Goal: Information Seeking & Learning: Learn about a topic

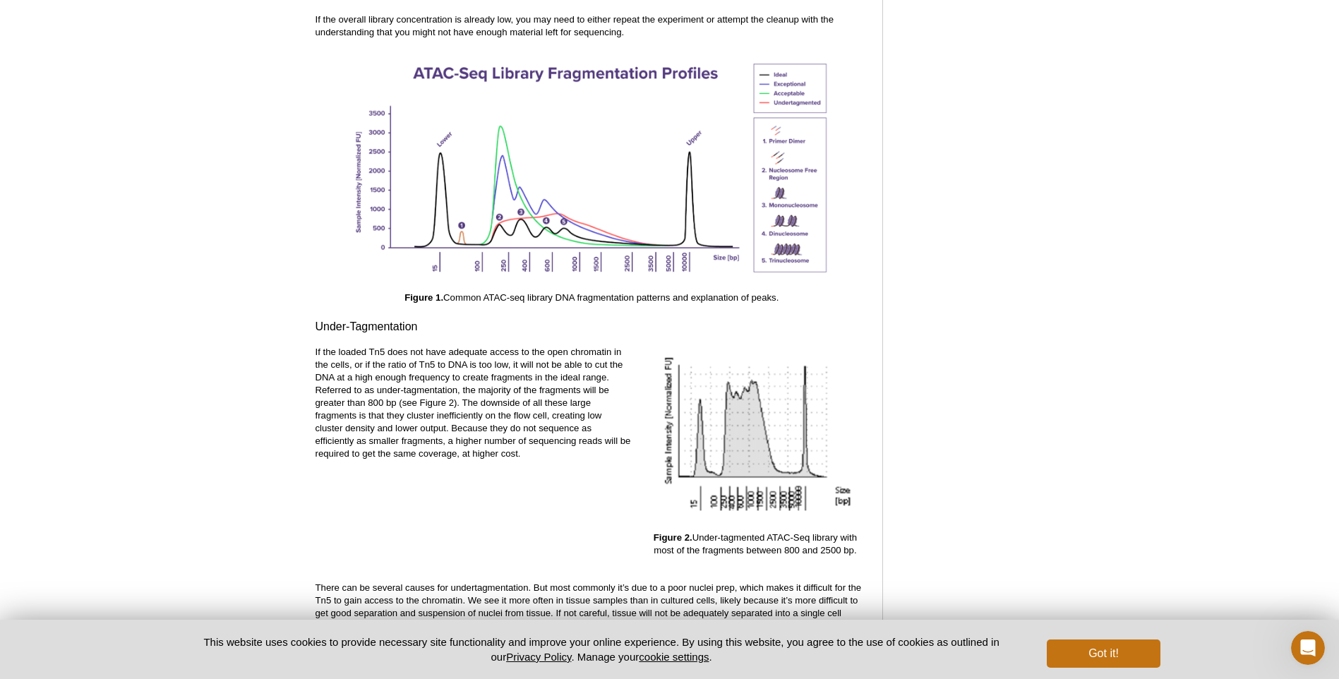
scroll to position [2048, 0]
drag, startPoint x: 704, startPoint y: 521, endPoint x: 874, endPoint y: 539, distance: 171.2
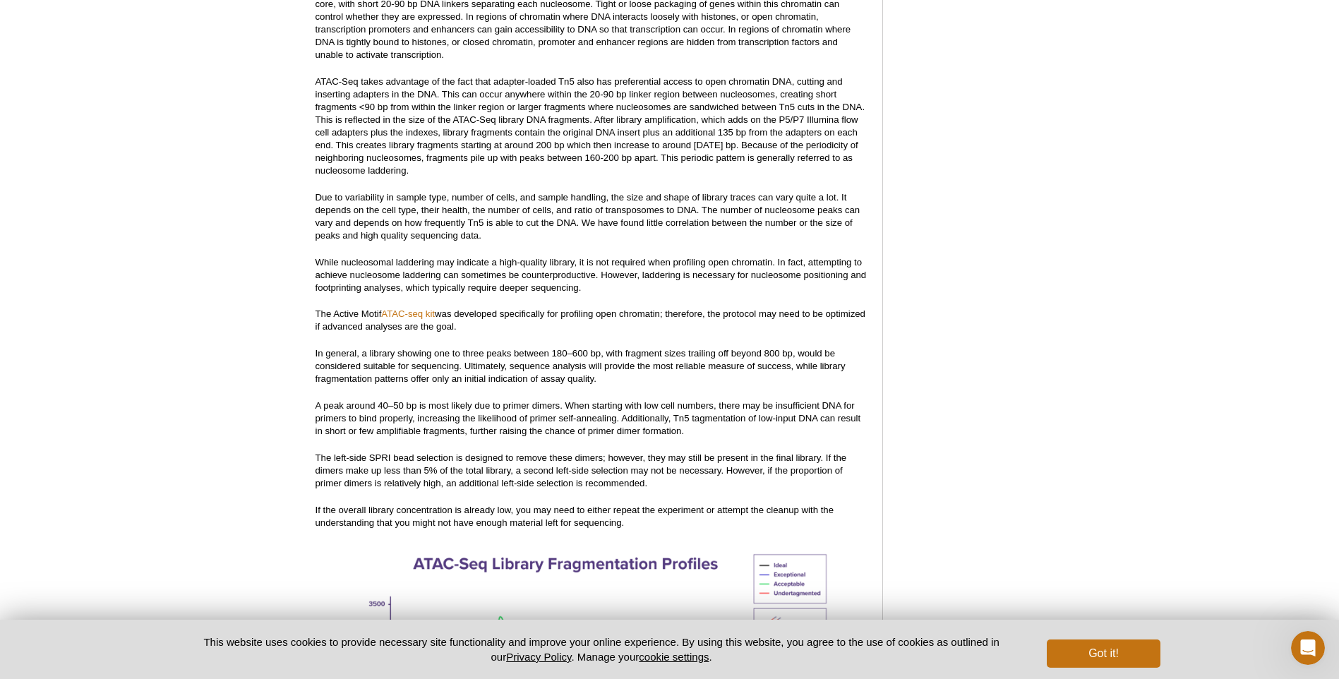
scroll to position [1695, 0]
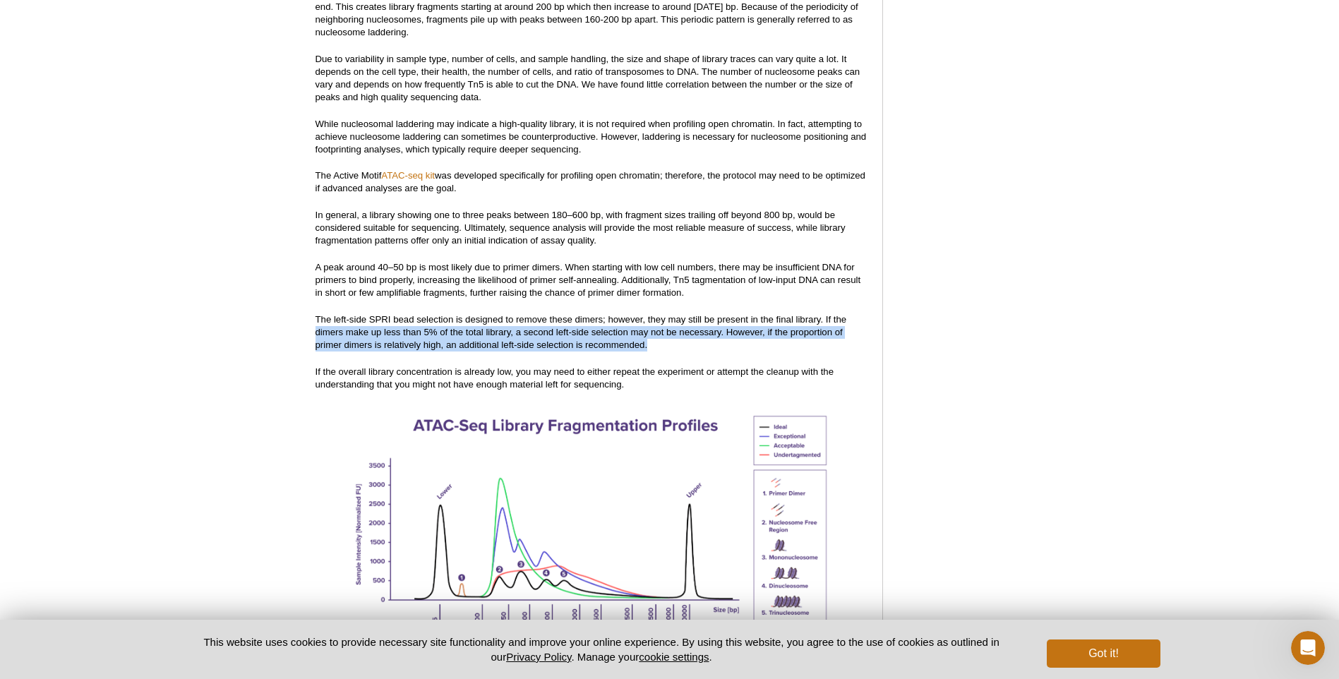
drag, startPoint x: 310, startPoint y: 321, endPoint x: 698, endPoint y: 328, distance: 387.7
drag, startPoint x: 698, startPoint y: 328, endPoint x: 662, endPoint y: 332, distance: 35.5
click at [662, 332] on p "The left-side SPRI bead selection is designed to remove these dimers; however, …" at bounding box center [592, 333] width 553 height 38
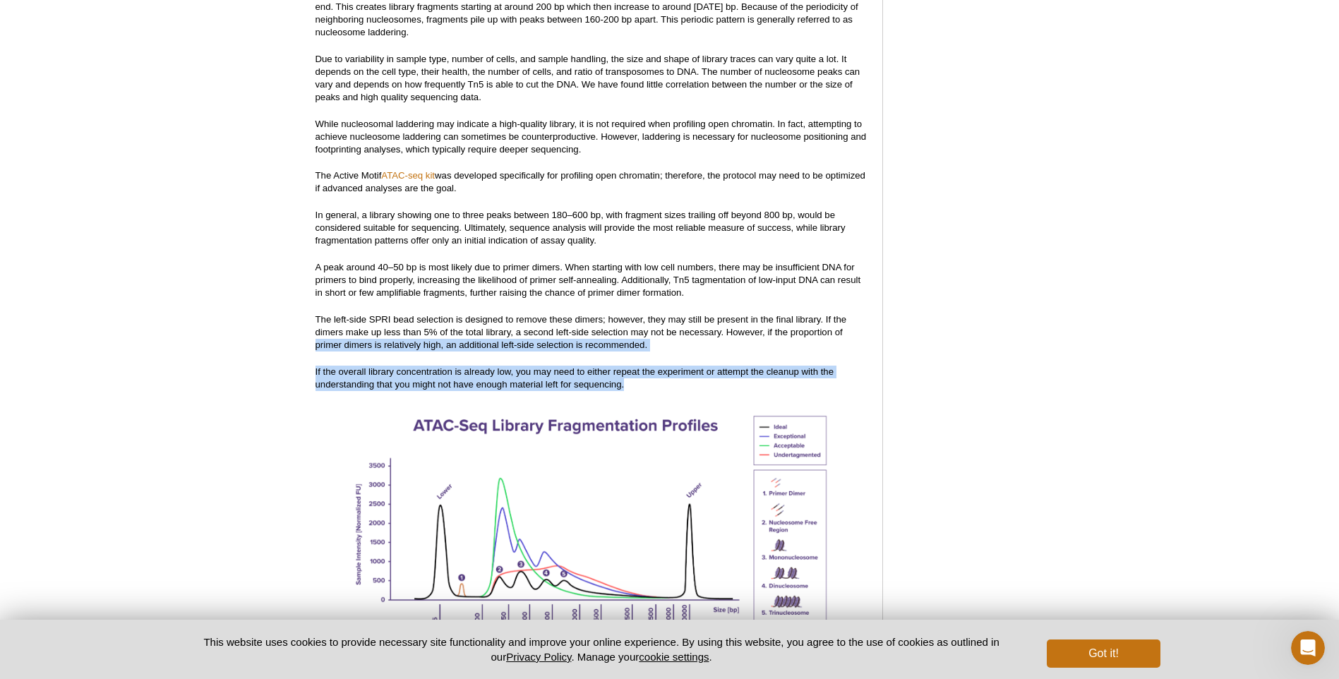
drag, startPoint x: 307, startPoint y: 332, endPoint x: 654, endPoint y: 374, distance: 349.3
drag, startPoint x: 654, startPoint y: 374, endPoint x: 626, endPoint y: 376, distance: 27.6
click at [626, 376] on p "If the overall library concentration is already low, you may need to either rep…" at bounding box center [592, 378] width 553 height 25
drag, startPoint x: 361, startPoint y: 359, endPoint x: 670, endPoint y: 375, distance: 309.7
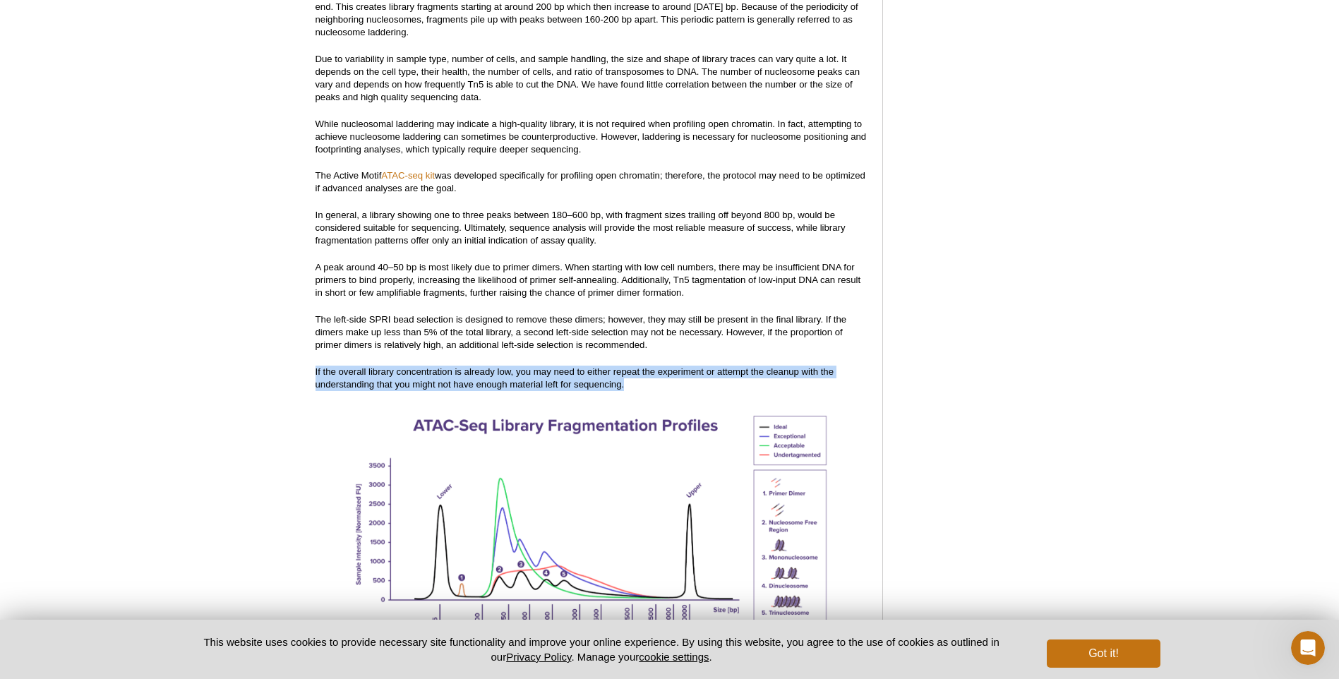
drag, startPoint x: 670, startPoint y: 375, endPoint x: 614, endPoint y: 370, distance: 56.0
click at [614, 370] on p "If the overall library concentration is already low, you may need to either rep…" at bounding box center [592, 378] width 553 height 25
drag, startPoint x: 499, startPoint y: 352, endPoint x: 672, endPoint y: 374, distance: 175.1
click at [672, 374] on p "If the overall library concentration is already low, you may need to either rep…" at bounding box center [592, 378] width 553 height 25
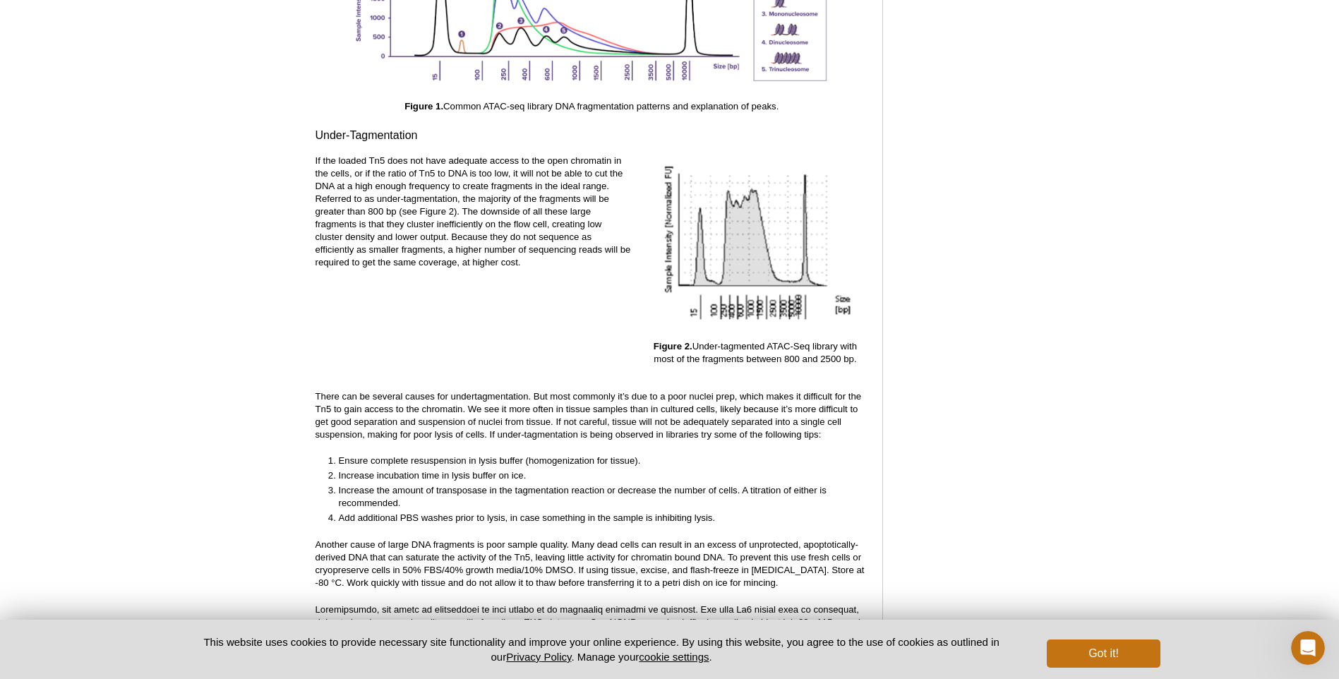
scroll to position [2259, 0]
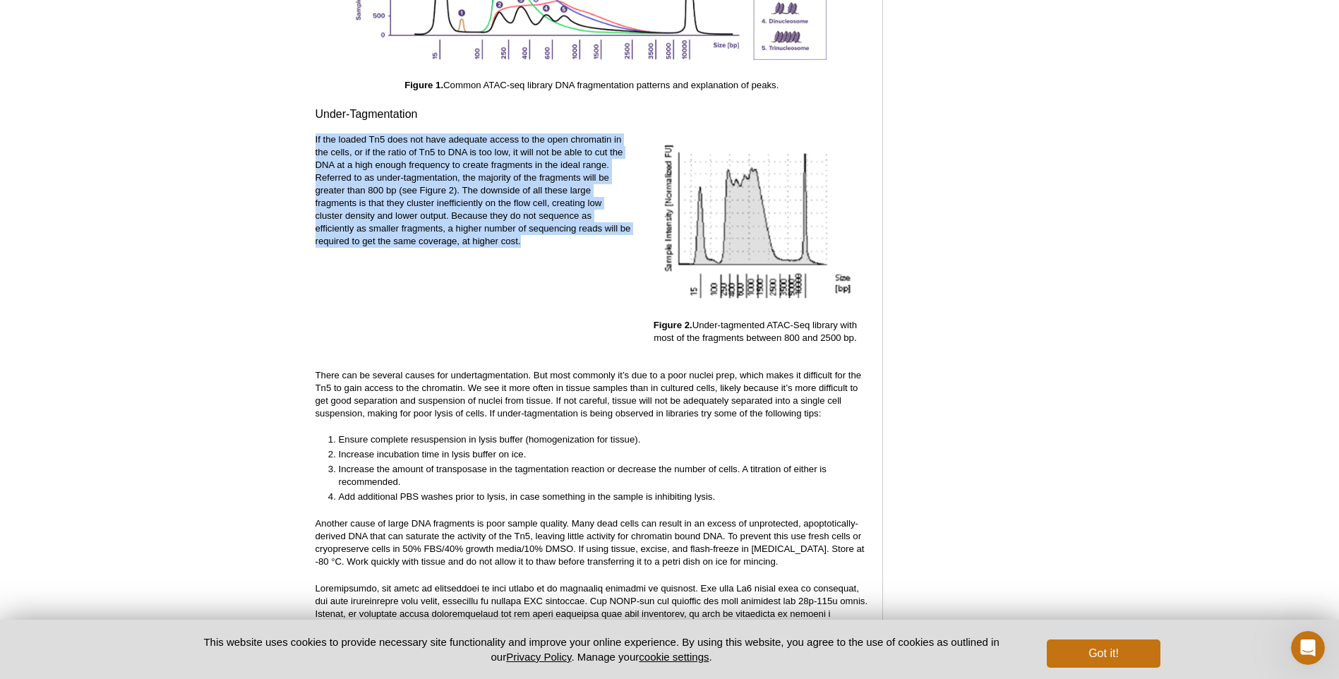
drag, startPoint x: 354, startPoint y: 125, endPoint x: 537, endPoint y: 229, distance: 210.0
click at [537, 229] on p "If the loaded Tn5 does not have adequate access to the open chromatin in the ce…" at bounding box center [474, 190] width 316 height 114
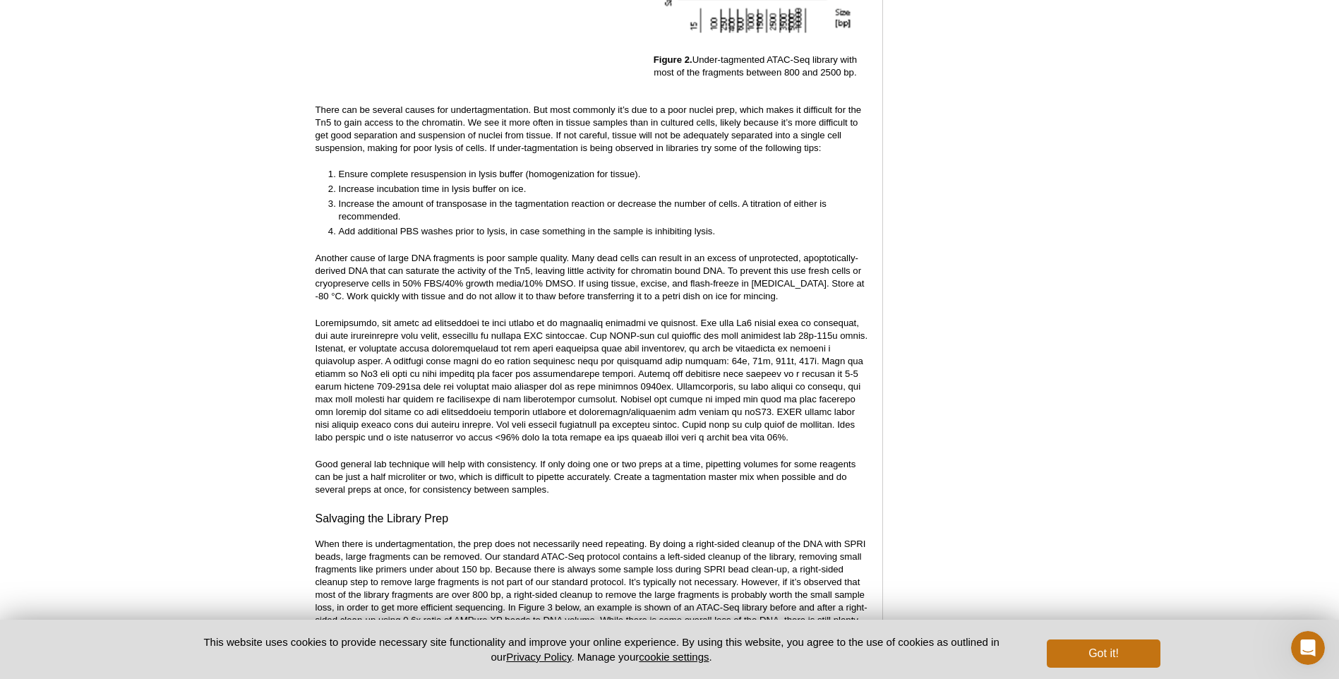
scroll to position [2471, 0]
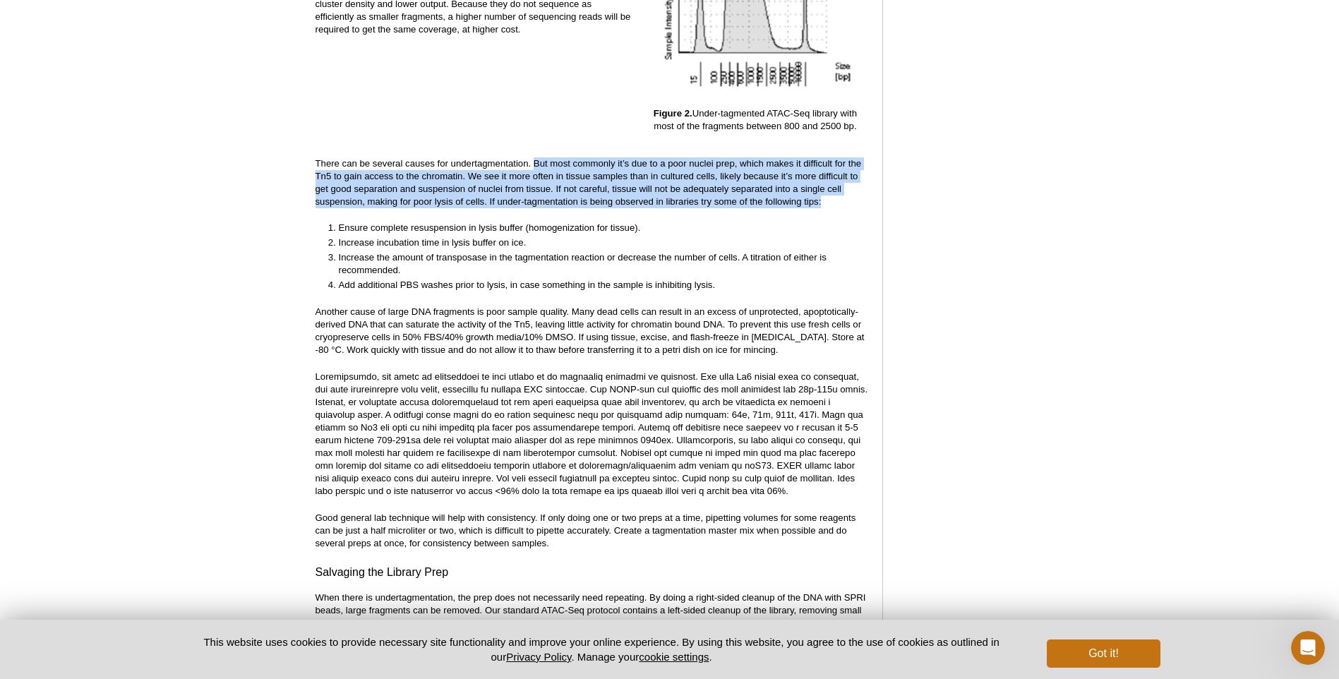
drag, startPoint x: 535, startPoint y: 152, endPoint x: 824, endPoint y: 189, distance: 291.9
click at [824, 189] on p "There can be several causes for undertagmentation. But most commonly it’s due t…" at bounding box center [592, 182] width 553 height 51
click at [580, 165] on p "There can be several causes for undertagmentation. But most commonly it’s due t…" at bounding box center [592, 182] width 553 height 51
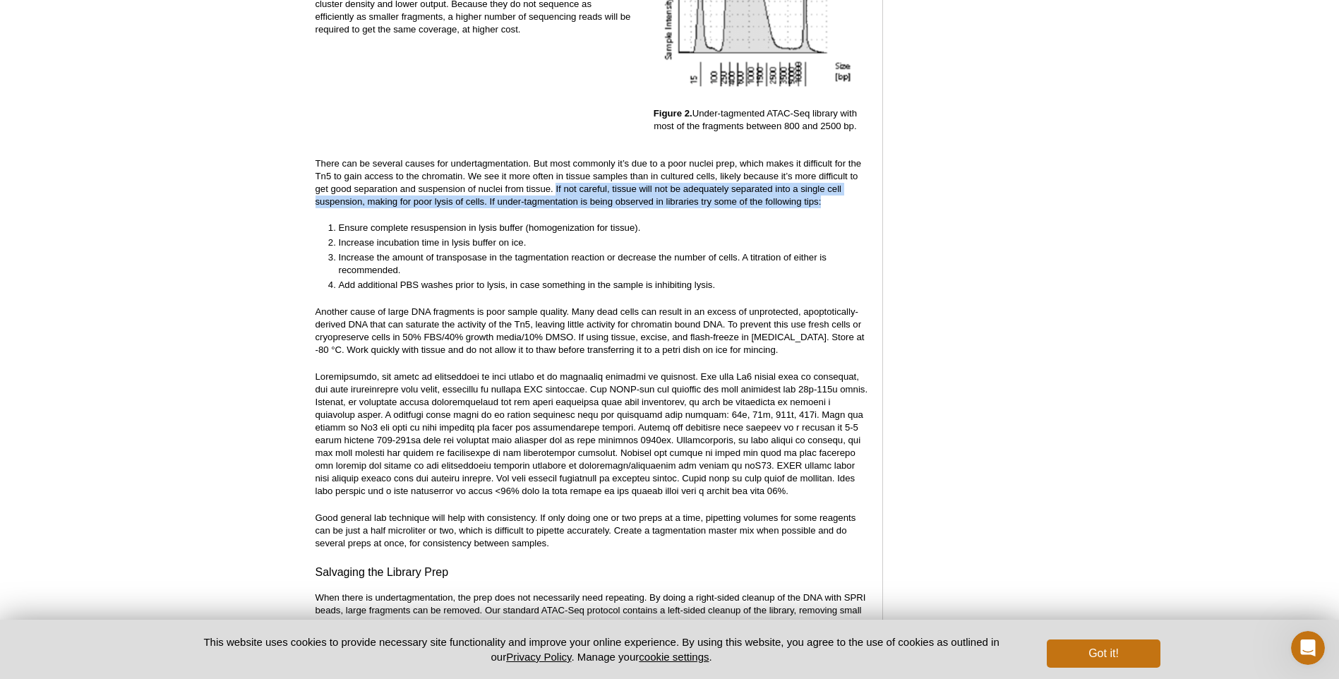
drag, startPoint x: 556, startPoint y: 172, endPoint x: 855, endPoint y: 188, distance: 299.1
click at [855, 188] on p "There can be several causes for undertagmentation. But most commonly it’s due t…" at bounding box center [592, 182] width 553 height 51
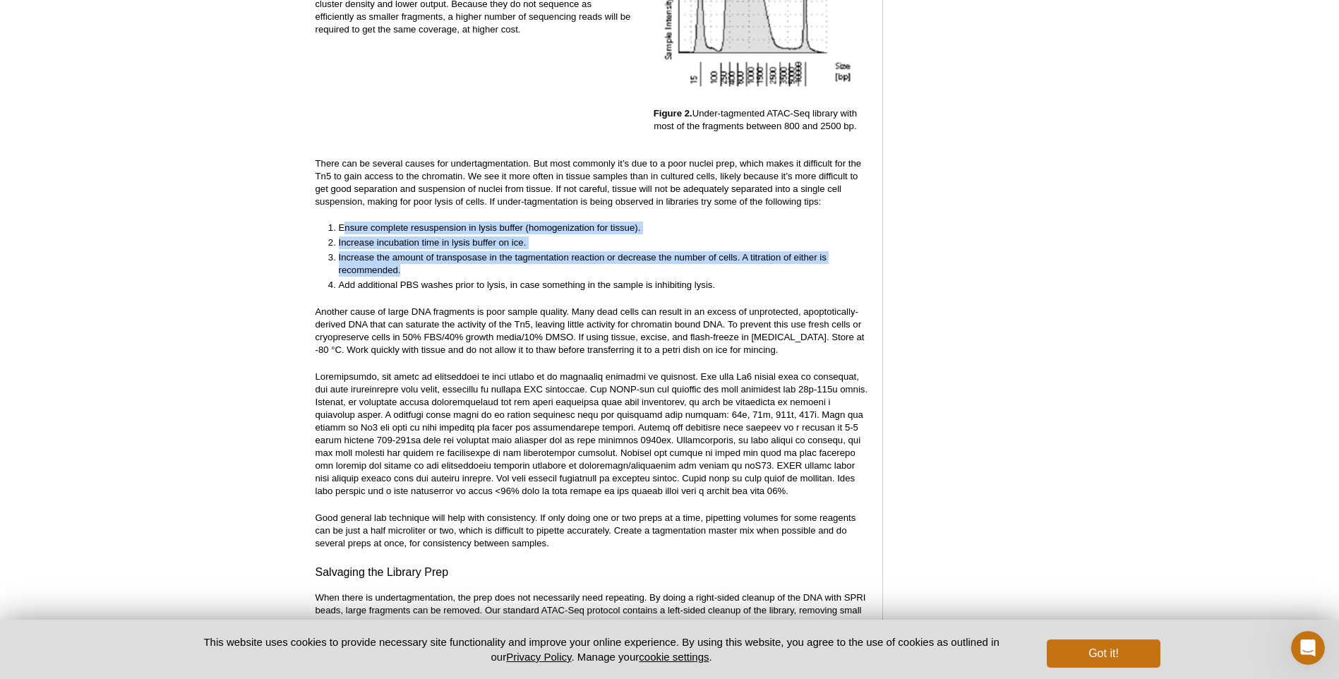
drag, startPoint x: 419, startPoint y: 222, endPoint x: 527, endPoint y: 262, distance: 115.7
click at [527, 262] on ol "Ensure complete resuspension in lysis buffer (homogenization for tissue). Incre…" at bounding box center [585, 257] width 539 height 70
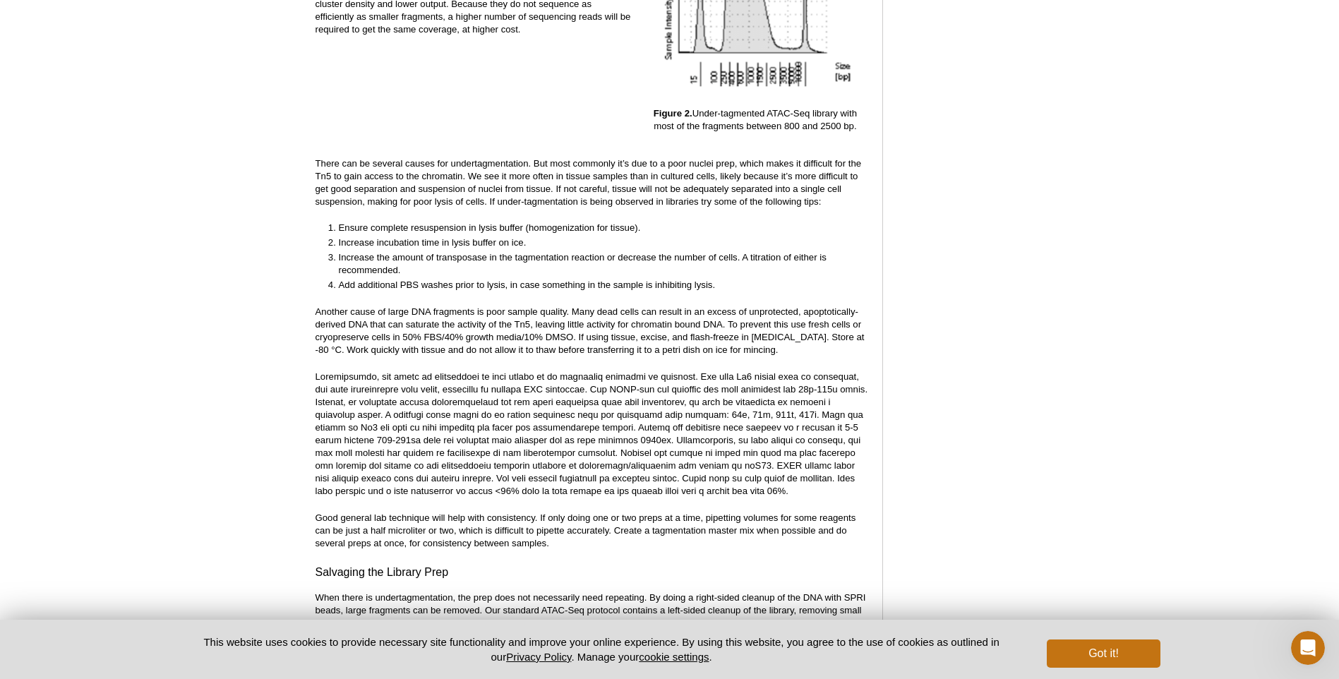
drag, startPoint x: 527, startPoint y: 262, endPoint x: 498, endPoint y: 275, distance: 32.3
click at [498, 279] on li "Add additional PBS washes prior to lysis, in case something in the sample is in…" at bounding box center [597, 285] width 516 height 13
drag, startPoint x: 338, startPoint y: 271, endPoint x: 764, endPoint y: 273, distance: 426.5
click at [764, 279] on li "Add additional PBS washes prior to lysis, in case something in the sample is in…" at bounding box center [597, 285] width 516 height 13
drag, startPoint x: 312, startPoint y: 299, endPoint x: 781, endPoint y: 335, distance: 470.3
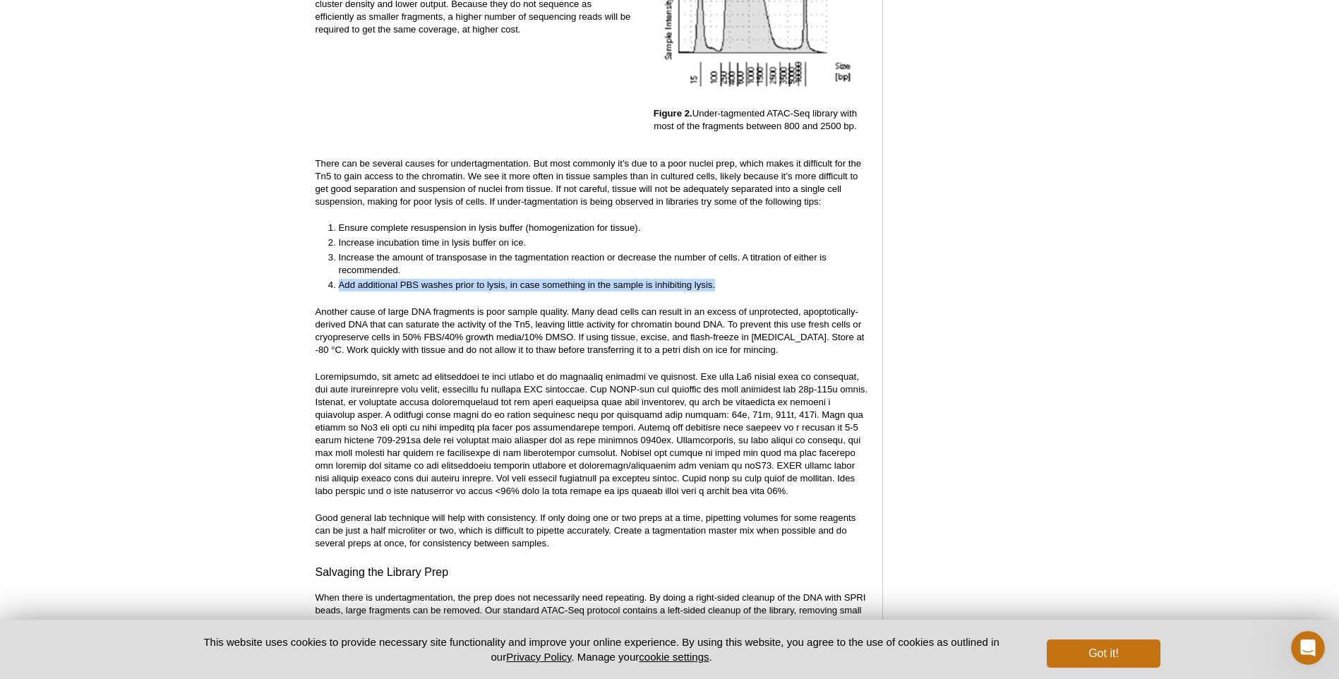
click at [611, 329] on p "Another cause of large DNA fragments is poor sample quality. Many dead cells ca…" at bounding box center [592, 331] width 553 height 51
drag, startPoint x: 575, startPoint y: 323, endPoint x: 796, endPoint y: 335, distance: 222.1
click at [796, 335] on p "Another cause of large DNA fragments is poor sample quality. Many dead cells ca…" at bounding box center [592, 331] width 553 height 51
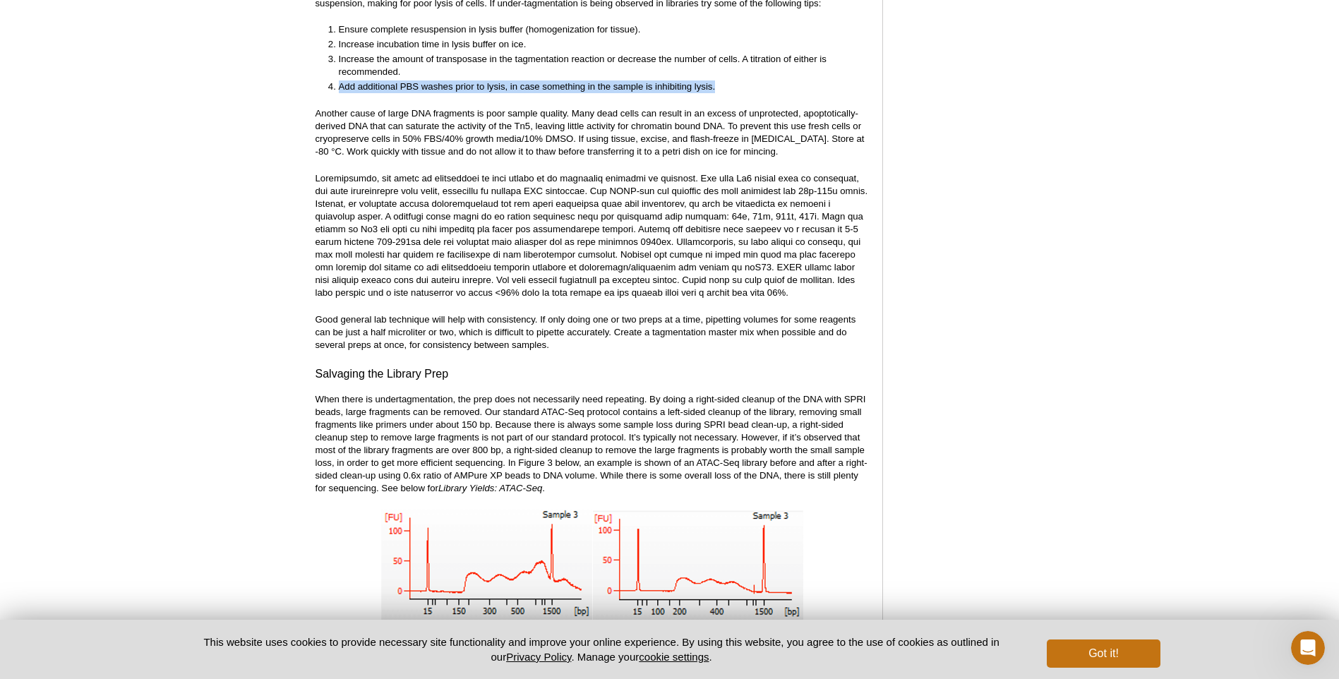
scroll to position [2683, 0]
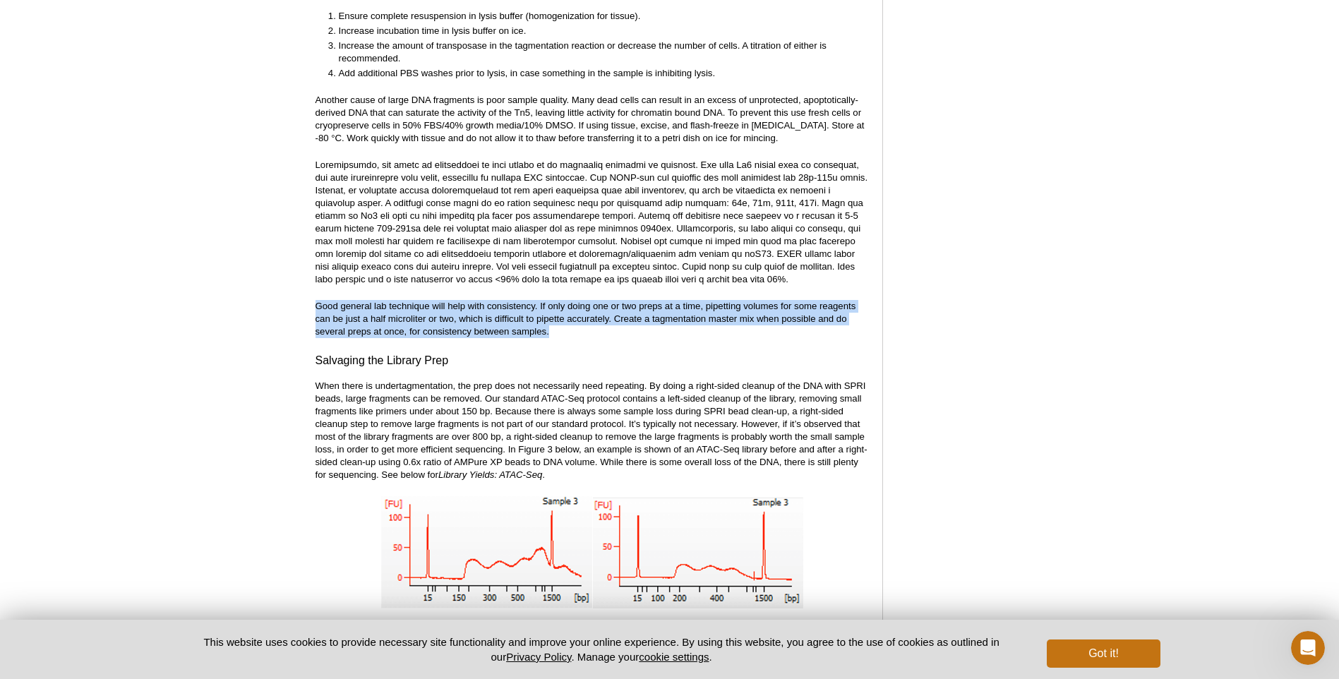
drag, startPoint x: 306, startPoint y: 288, endPoint x: 600, endPoint y: 318, distance: 295.2
drag, startPoint x: 600, startPoint y: 318, endPoint x: 532, endPoint y: 304, distance: 69.9
click at [532, 304] on p "Good general lab technique will help with consistency. If only doing one or two…" at bounding box center [592, 319] width 553 height 38
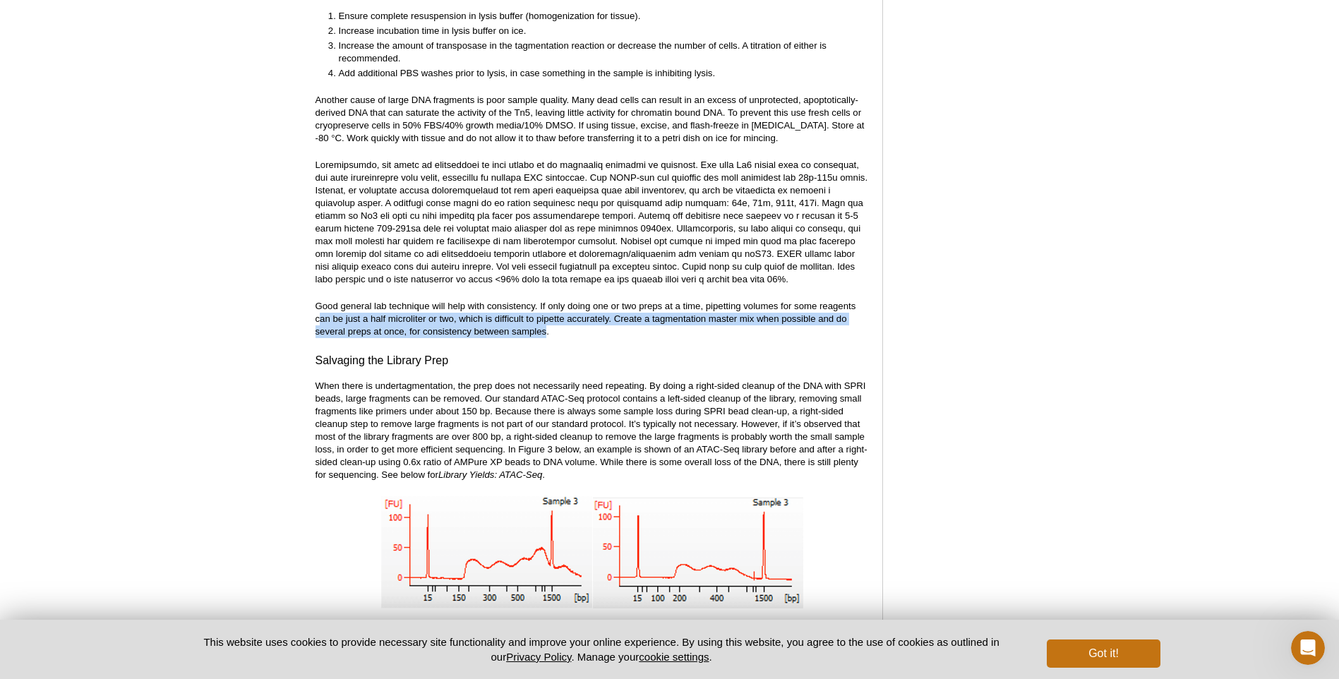
drag, startPoint x: 320, startPoint y: 304, endPoint x: 545, endPoint y: 317, distance: 225.6
click at [545, 317] on p "Good general lab technique will help with consistency. If only doing one or two…" at bounding box center [592, 319] width 553 height 38
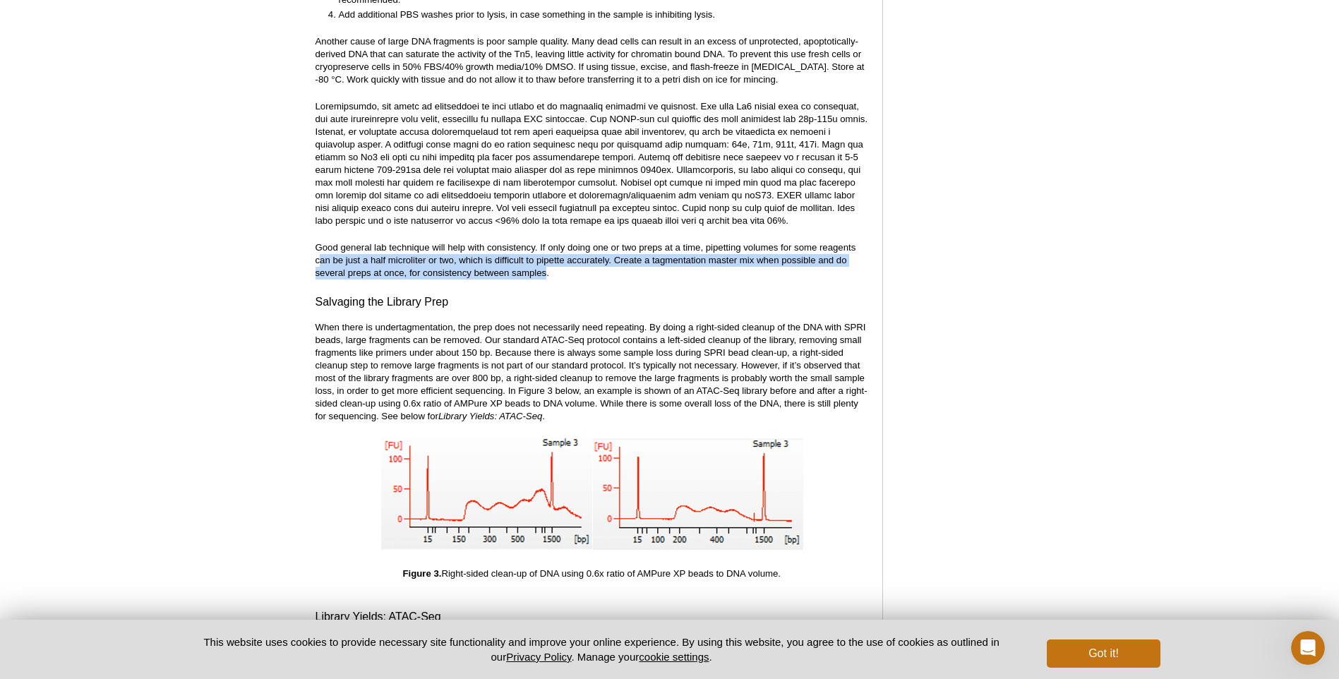
scroll to position [2966, 0]
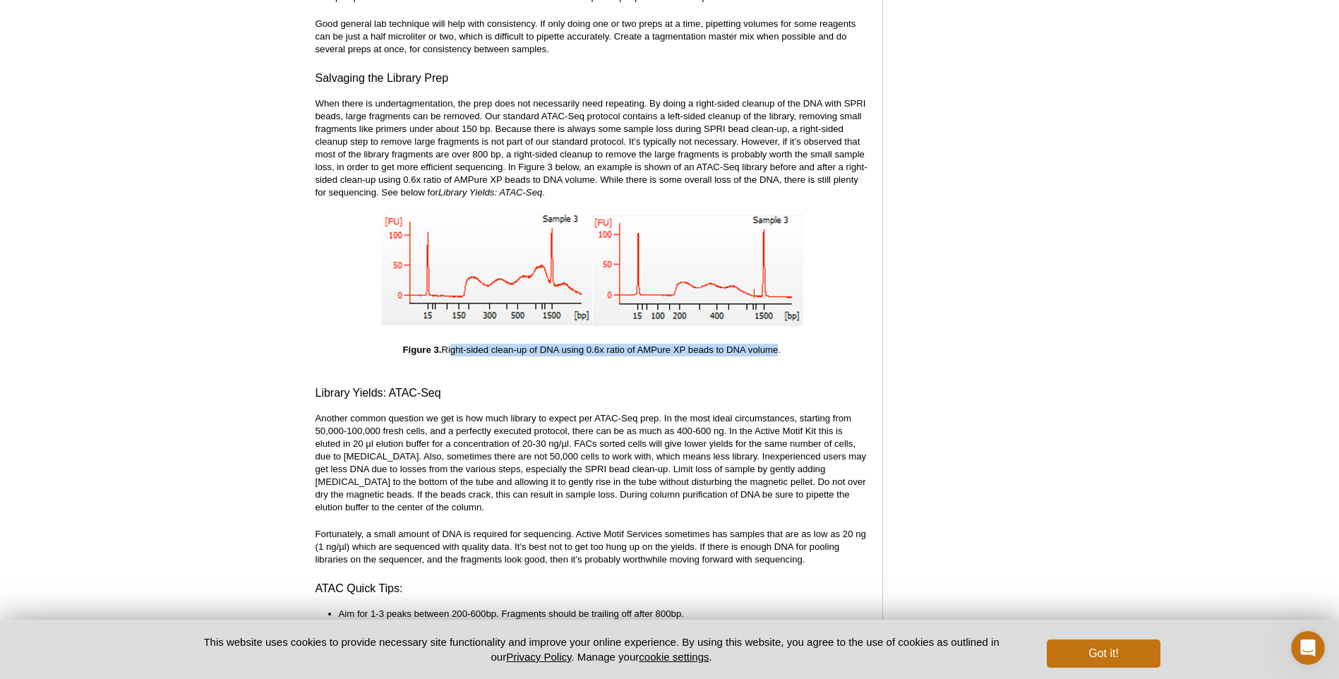
drag, startPoint x: 483, startPoint y: 338, endPoint x: 771, endPoint y: 342, distance: 288.1
click at [771, 344] on p "Figure 3. Right-sided clean-up of DNA using 0.6x ratio of AMPure XP beads to DN…" at bounding box center [592, 350] width 553 height 13
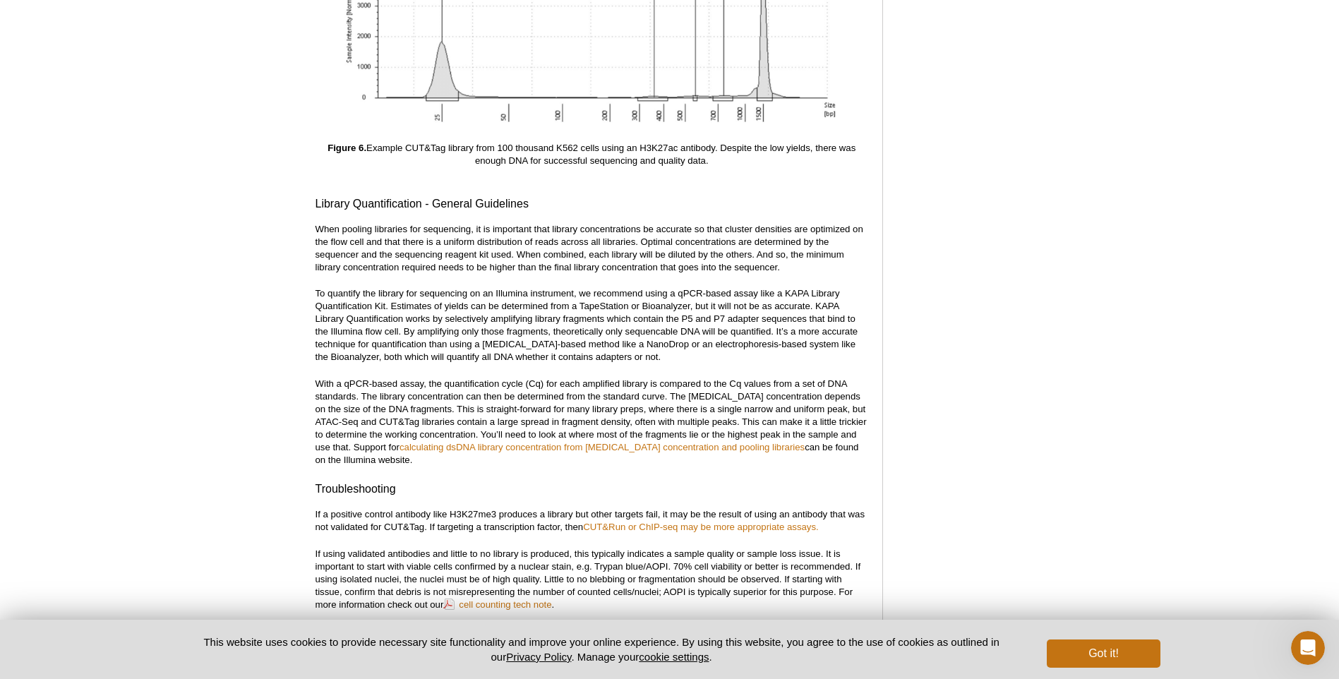
scroll to position [5437, 0]
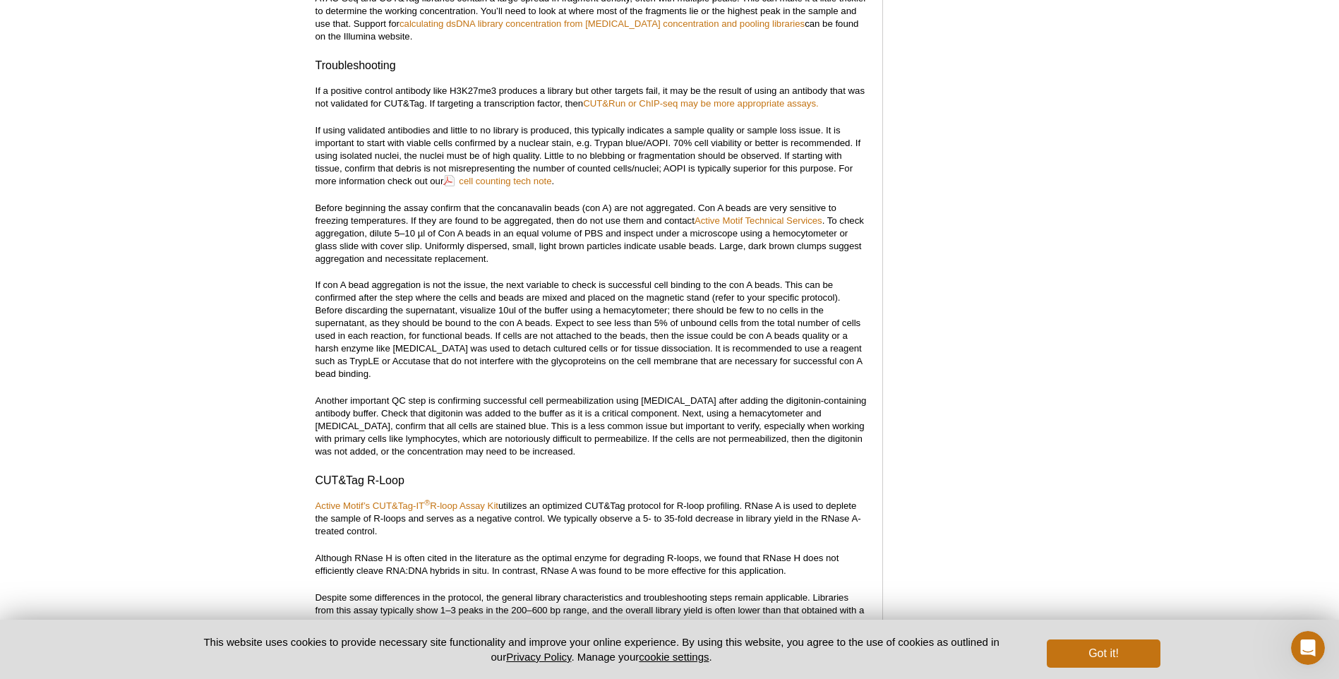
drag, startPoint x: 227, startPoint y: 424, endPoint x: 234, endPoint y: 424, distance: 7.8
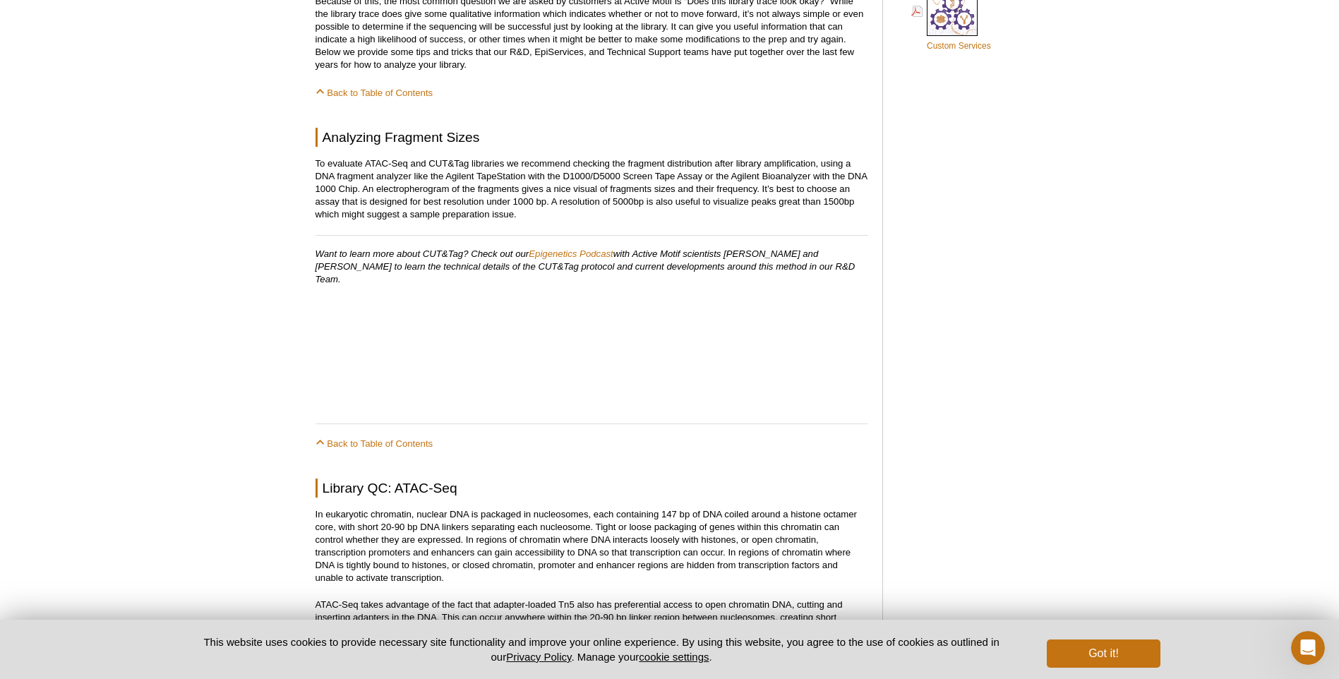
scroll to position [997, 0]
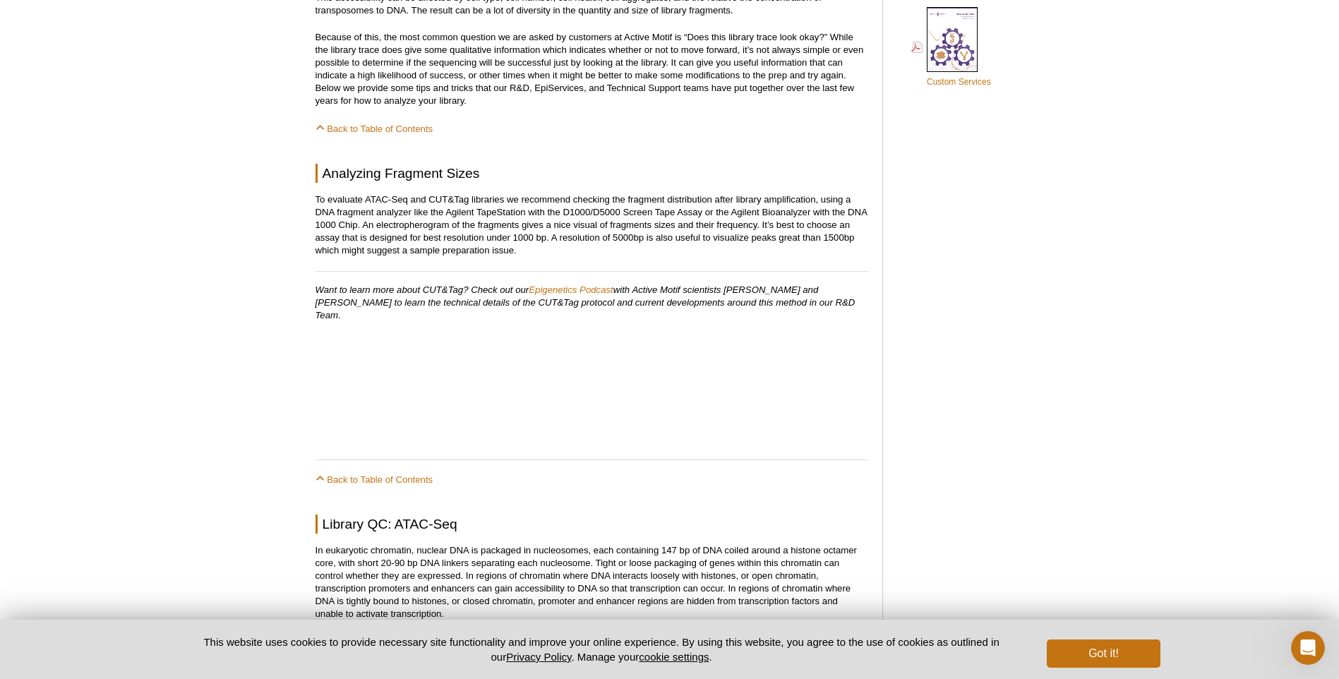
drag, startPoint x: 227, startPoint y: 433, endPoint x: 211, endPoint y: 320, distance: 114.1
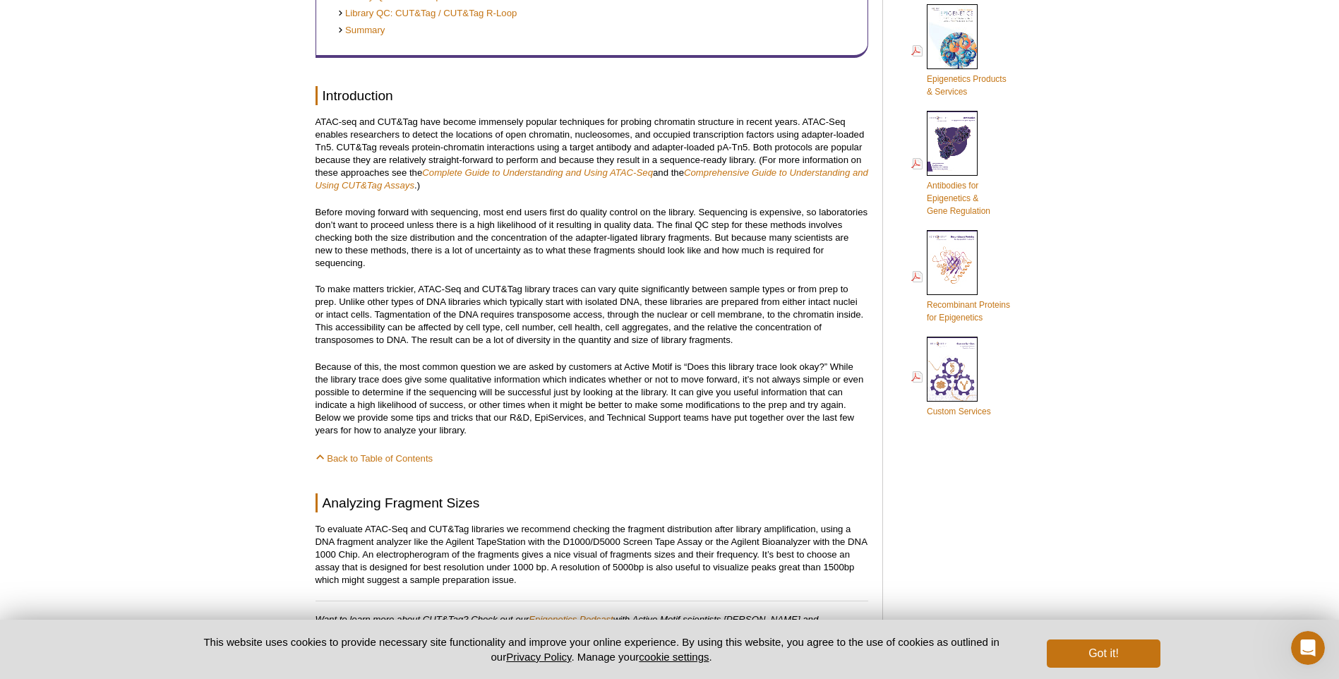
scroll to position [709, 0]
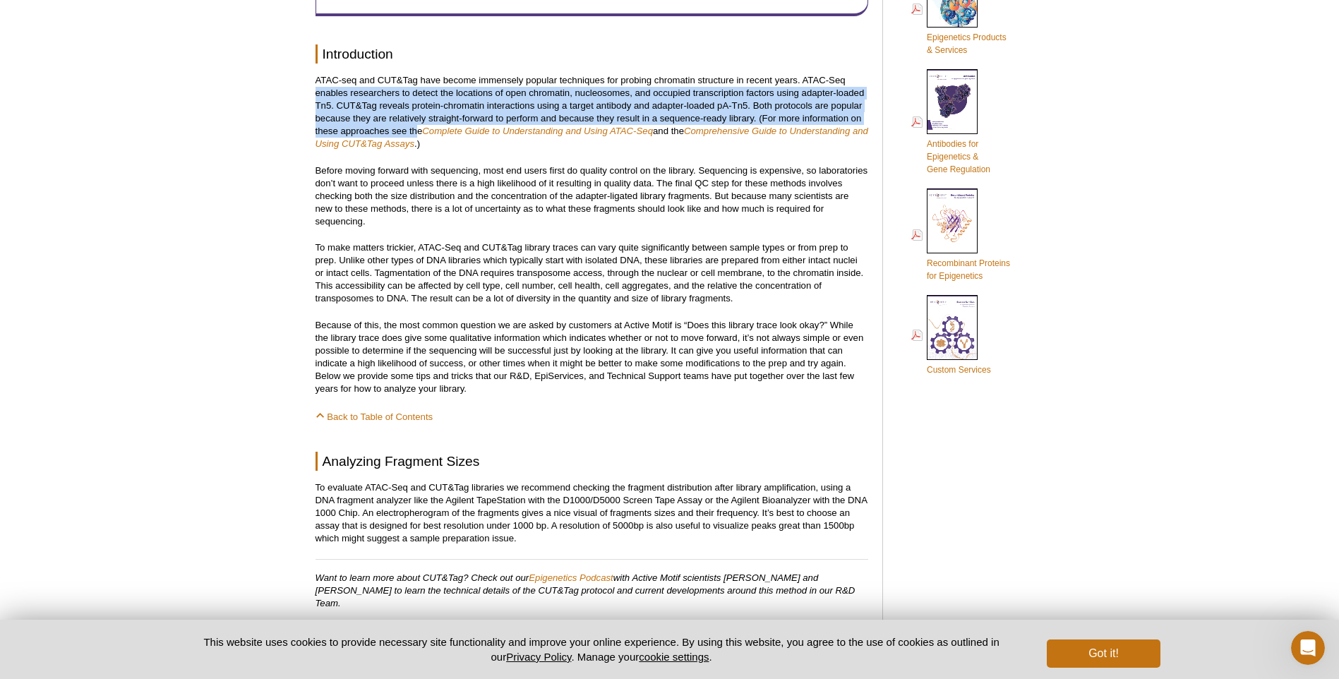
drag, startPoint x: 318, startPoint y: 94, endPoint x: 415, endPoint y: 131, distance: 104.4
click at [415, 131] on p "ATAC-seq and CUT&Tag have become immensely popular techniques for probing chrom…" at bounding box center [592, 112] width 553 height 76
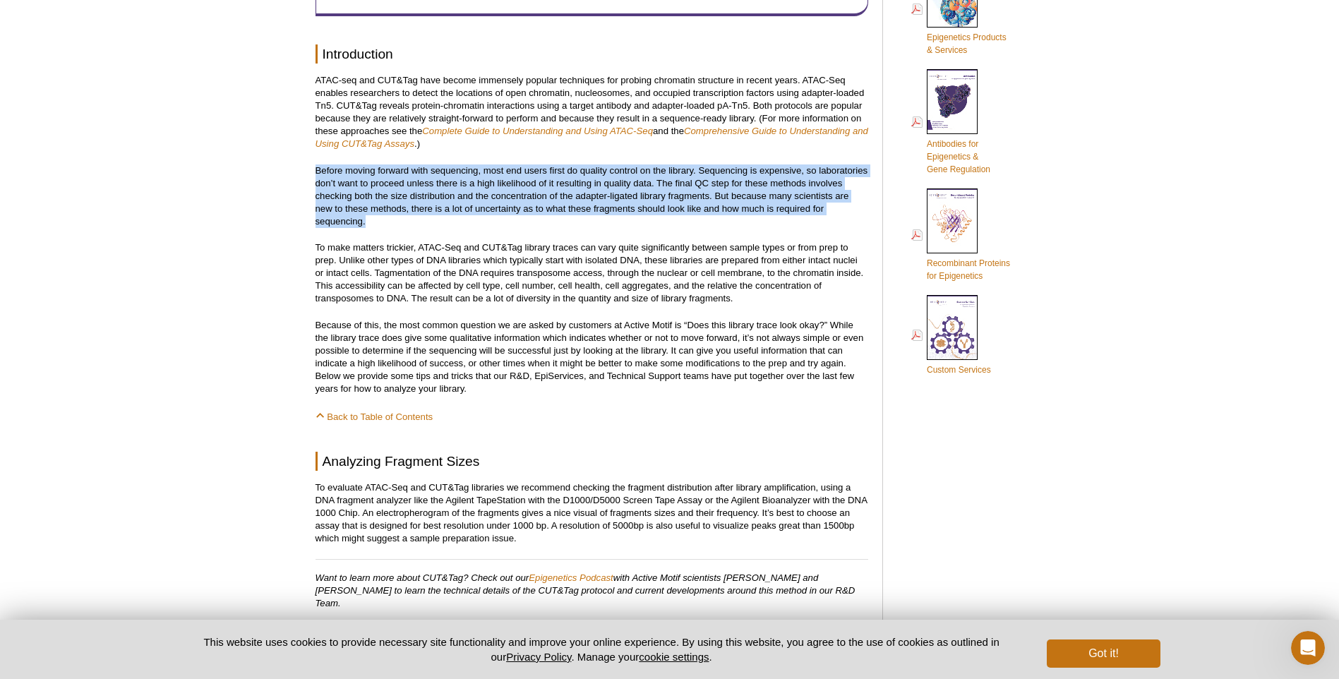
drag, startPoint x: 415, startPoint y: 131, endPoint x: 806, endPoint y: 224, distance: 402.0
drag, startPoint x: 806, startPoint y: 224, endPoint x: 606, endPoint y: 212, distance: 200.9
click at [606, 212] on p "Before moving forward with sequencing, most end users first do quality control …" at bounding box center [592, 197] width 553 height 64
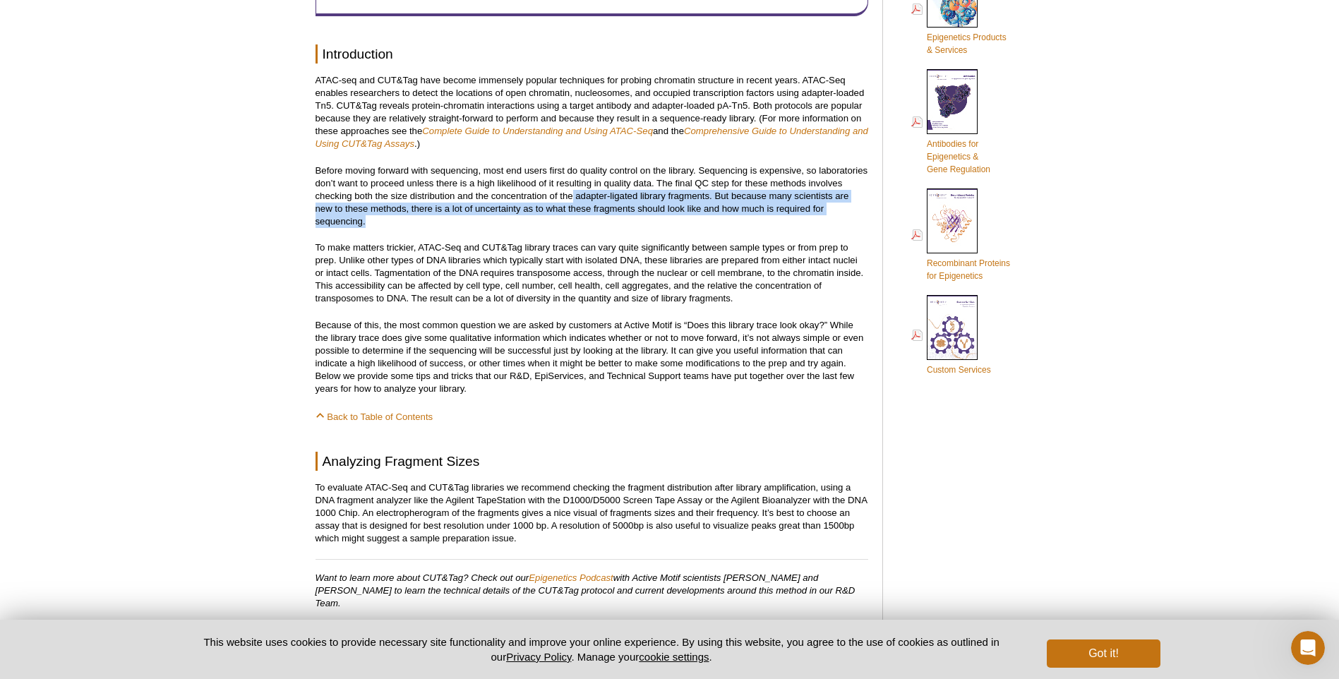
drag, startPoint x: 574, startPoint y: 193, endPoint x: 783, endPoint y: 221, distance: 210.8
click at [783, 221] on p "Before moving forward with sequencing, most end users first do quality control …" at bounding box center [592, 197] width 553 height 64
drag, startPoint x: 783, startPoint y: 221, endPoint x: 474, endPoint y: 213, distance: 309.4
click at [474, 213] on p "Before moving forward with sequencing, most end users first do quality control …" at bounding box center [592, 197] width 553 height 64
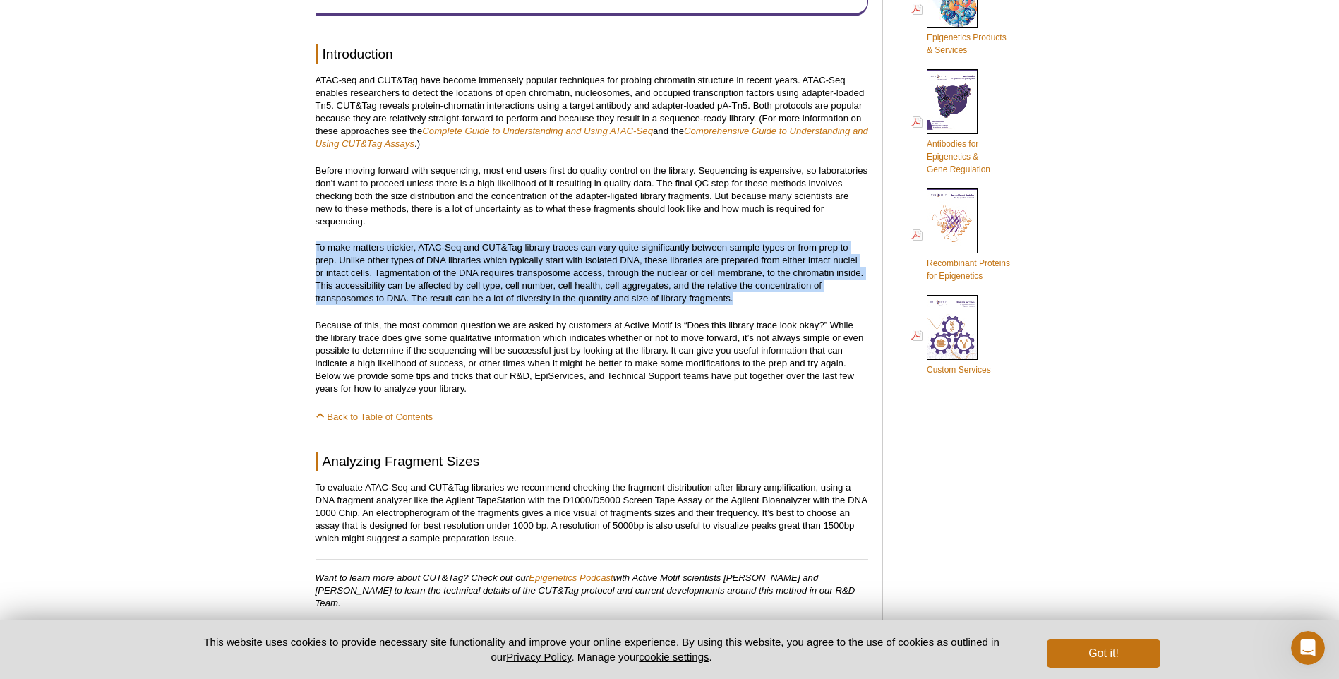
drag, startPoint x: 316, startPoint y: 245, endPoint x: 777, endPoint y: 301, distance: 463.7
click at [777, 301] on p "To make matters trickier, ATAC-Seq and CUT&Tag library traces can vary quite si…" at bounding box center [592, 273] width 553 height 64
drag, startPoint x: 777, startPoint y: 301, endPoint x: 639, endPoint y: 295, distance: 137.8
click at [639, 295] on p "To make matters trickier, ATAC-Seq and CUT&Tag library traces can vary quite si…" at bounding box center [592, 273] width 553 height 64
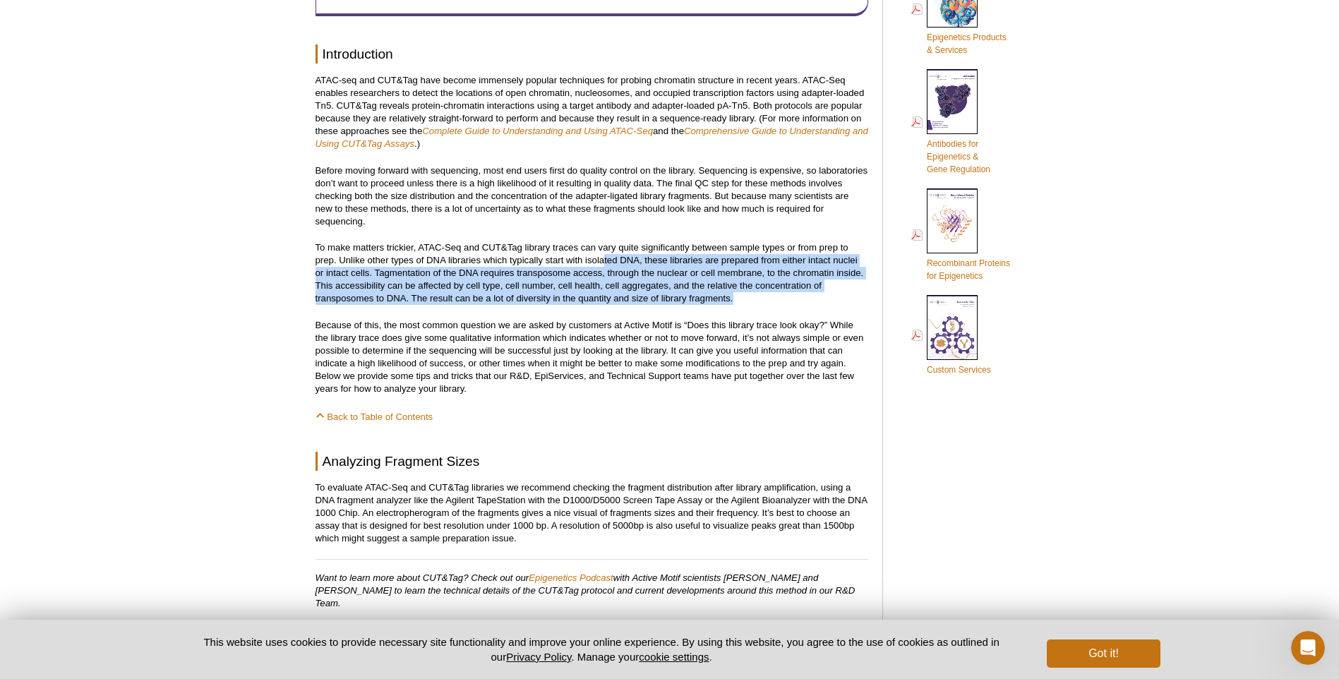
drag, startPoint x: 606, startPoint y: 267, endPoint x: 772, endPoint y: 298, distance: 169.5
click at [772, 298] on p "To make matters trickier, ATAC-Seq and CUT&Tag library traces can vary quite si…" at bounding box center [592, 273] width 553 height 64
click at [644, 302] on p "To make matters trickier, ATAC-Seq and CUT&Tag library traces can vary quite si…" at bounding box center [592, 273] width 553 height 64
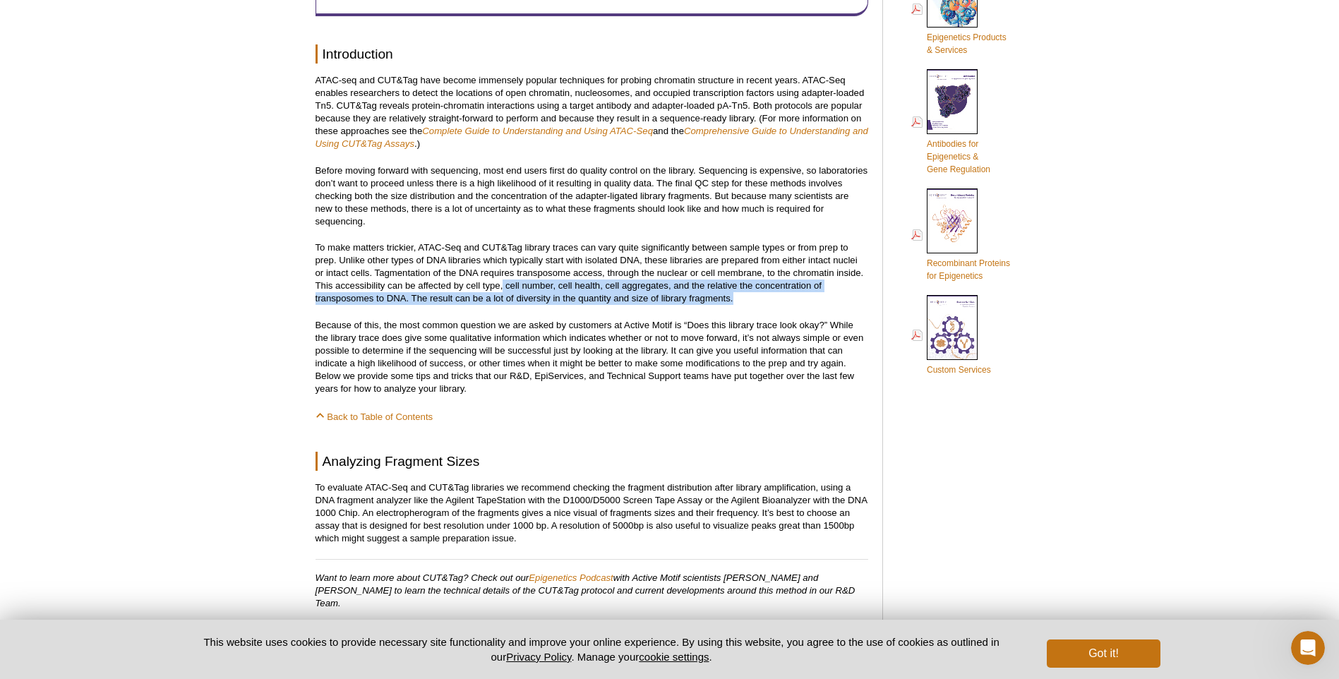
drag, startPoint x: 503, startPoint y: 284, endPoint x: 749, endPoint y: 304, distance: 247.3
click at [749, 304] on p "To make matters trickier, ATAC-Seq and CUT&Tag library traces can vary quite si…" at bounding box center [592, 273] width 553 height 64
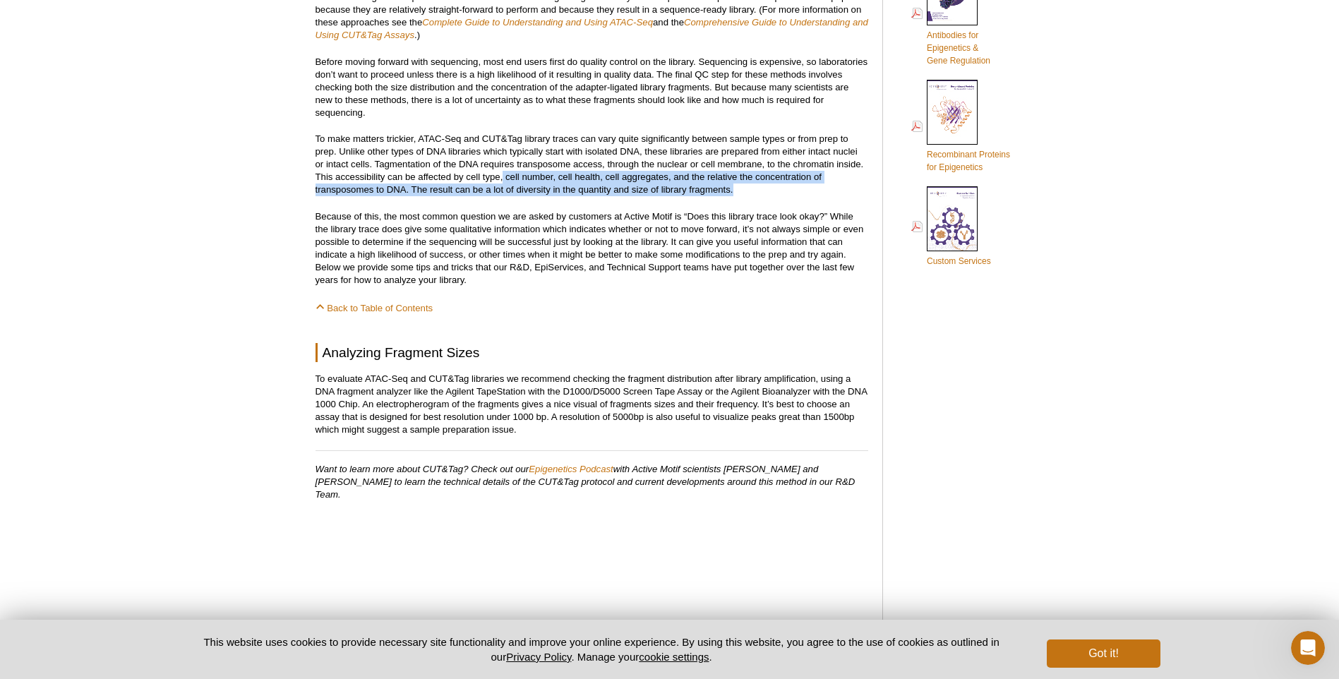
scroll to position [991, 0]
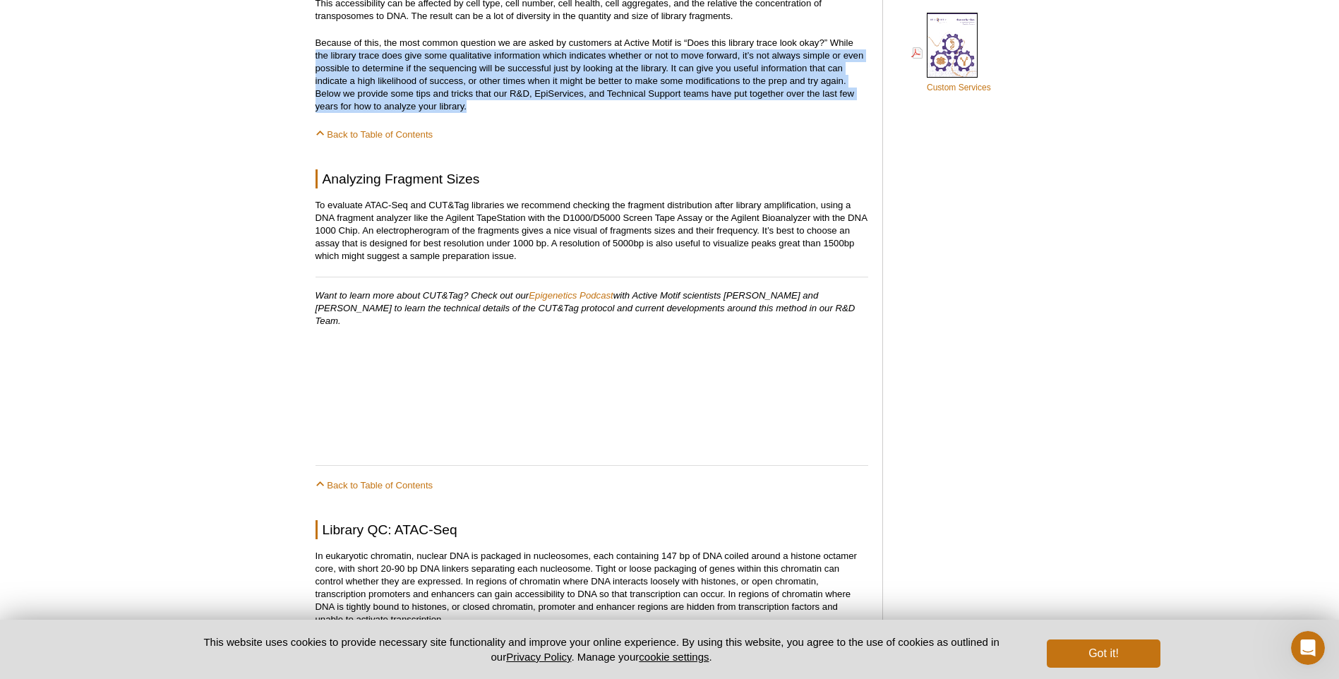
drag, startPoint x: 316, startPoint y: 60, endPoint x: 499, endPoint y: 109, distance: 188.6
click at [499, 109] on p "Because of this, the most common question we are asked by customers at Active M…" at bounding box center [592, 75] width 553 height 76
drag, startPoint x: 499, startPoint y: 109, endPoint x: 448, endPoint y: 109, distance: 50.8
click at [448, 109] on p "Because of this, the most common question we are asked by customers at Active M…" at bounding box center [592, 75] width 553 height 76
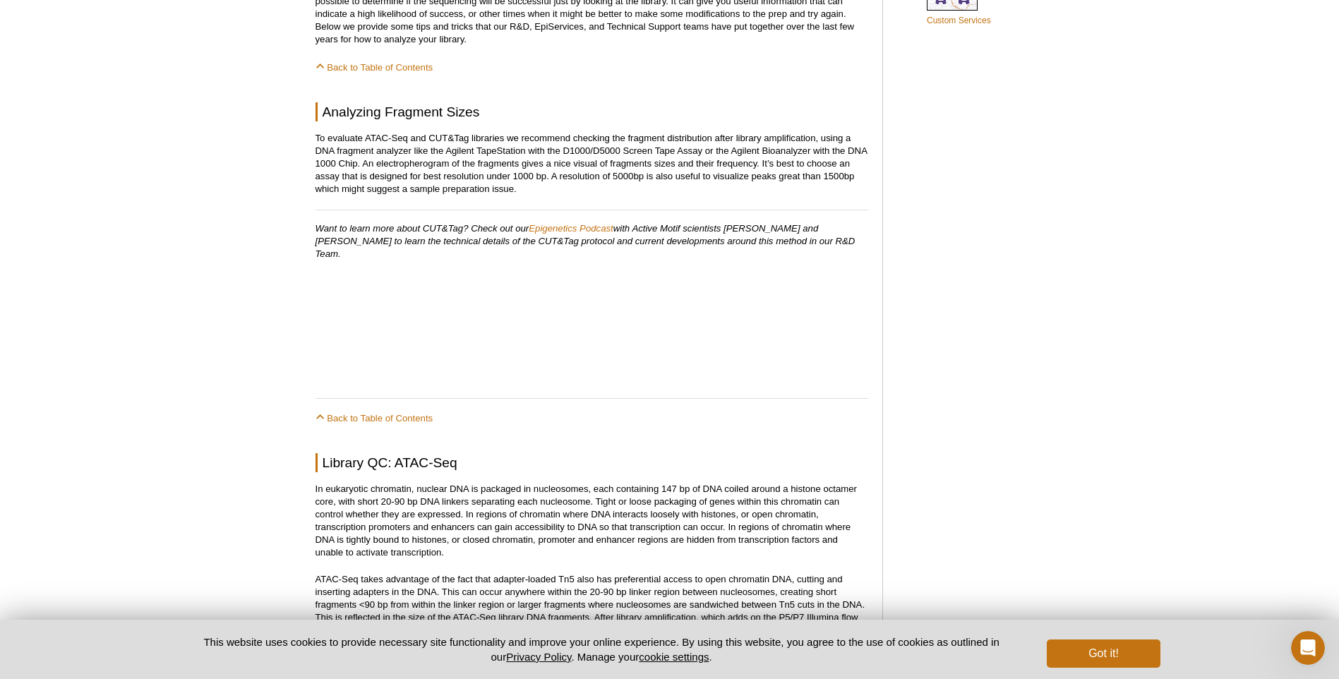
scroll to position [1133, 0]
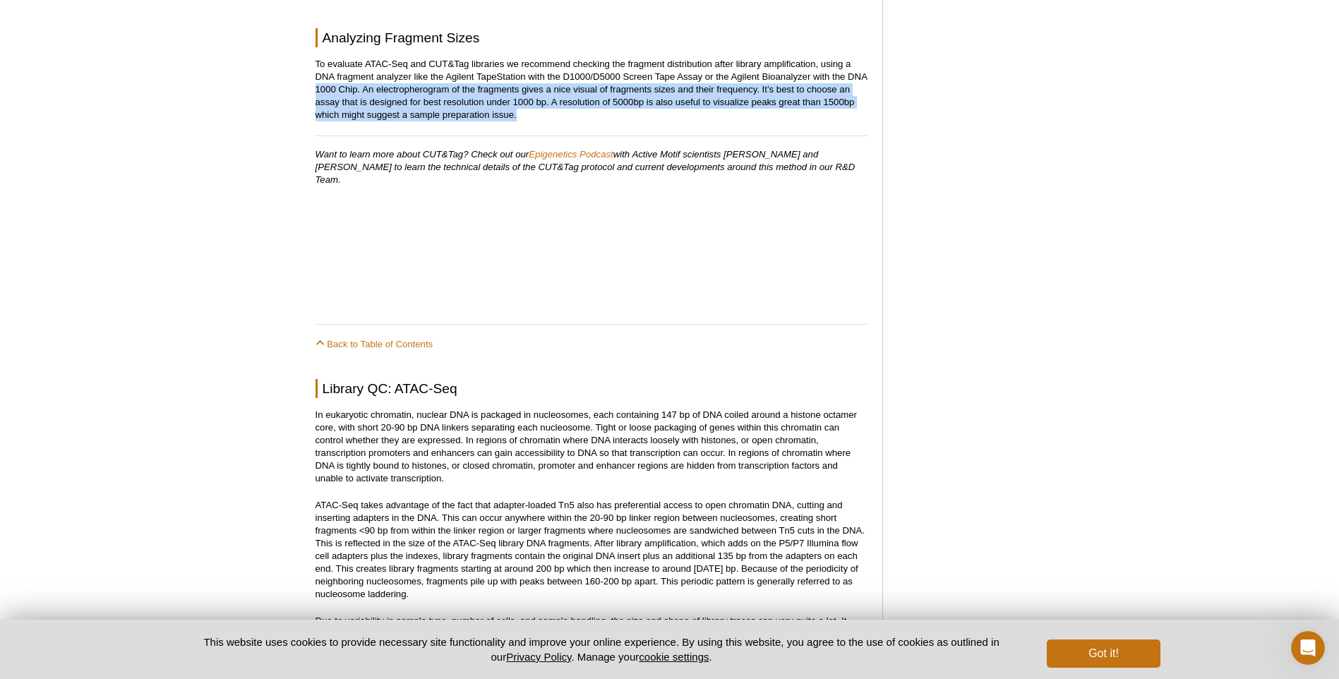
drag, startPoint x: 317, startPoint y: 90, endPoint x: 542, endPoint y: 114, distance: 226.4
click at [386, 108] on p "To evaluate ATAC-Seq and CUT&Tag libraries we recommend checking the fragment d…" at bounding box center [592, 90] width 553 height 64
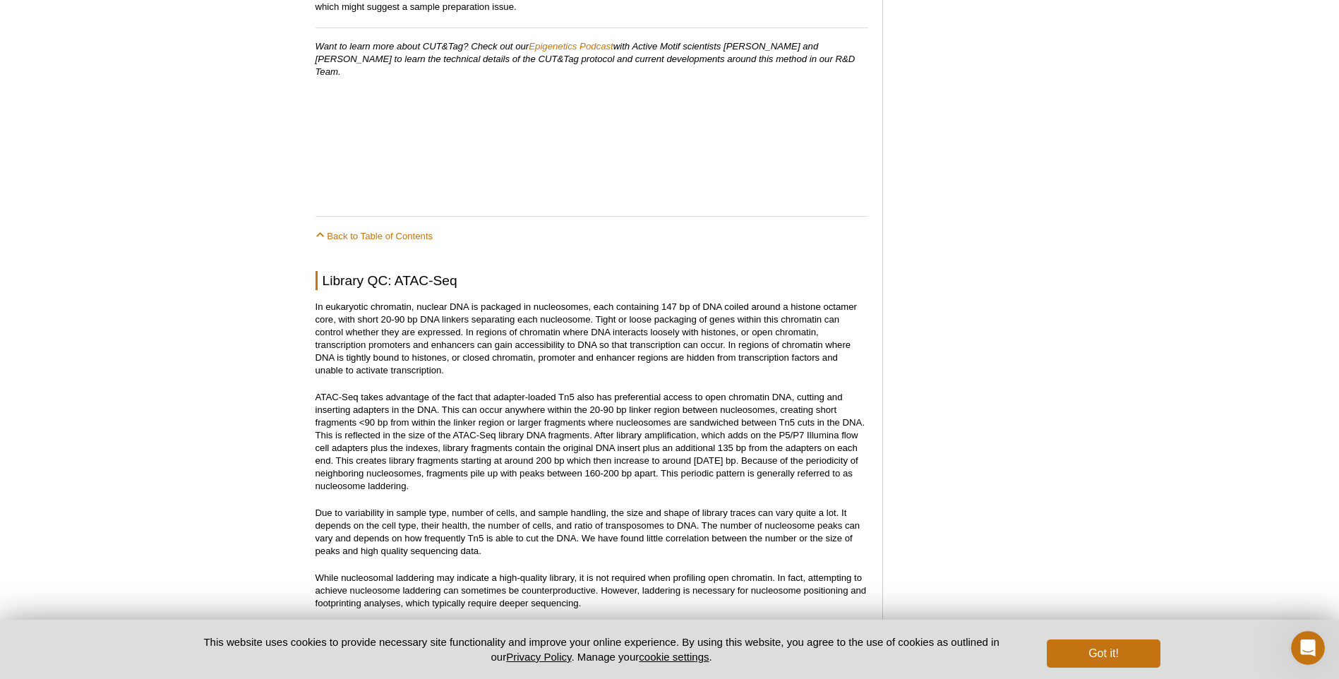
scroll to position [1415, 0]
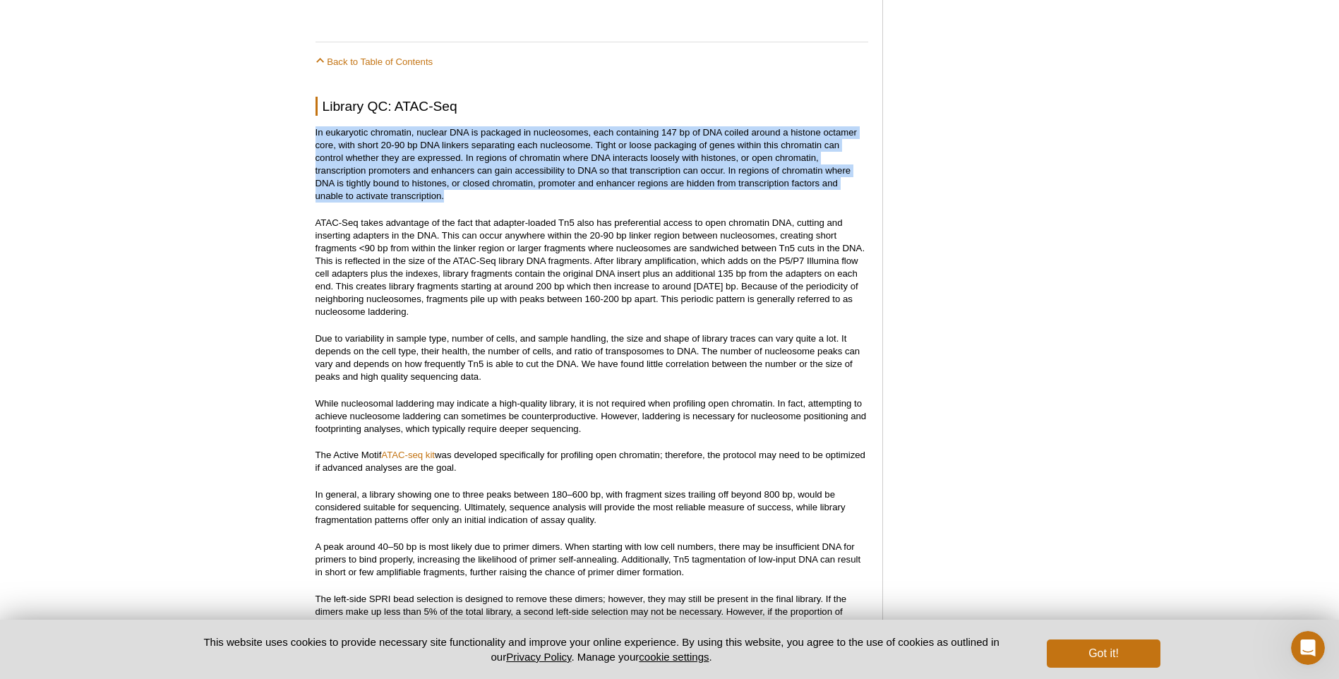
drag, startPoint x: 312, startPoint y: 112, endPoint x: 448, endPoint y: 190, distance: 156.9
drag, startPoint x: 448, startPoint y: 190, endPoint x: 330, endPoint y: 164, distance: 120.8
click at [330, 164] on p "In eukaryotic chromatin, nuclear DNA is packaged in nucleosomes, each containin…" at bounding box center [592, 164] width 553 height 76
click at [466, 144] on p "In eukaryotic chromatin, nuclear DNA is packaged in nucleosomes, each containin…" at bounding box center [592, 164] width 553 height 76
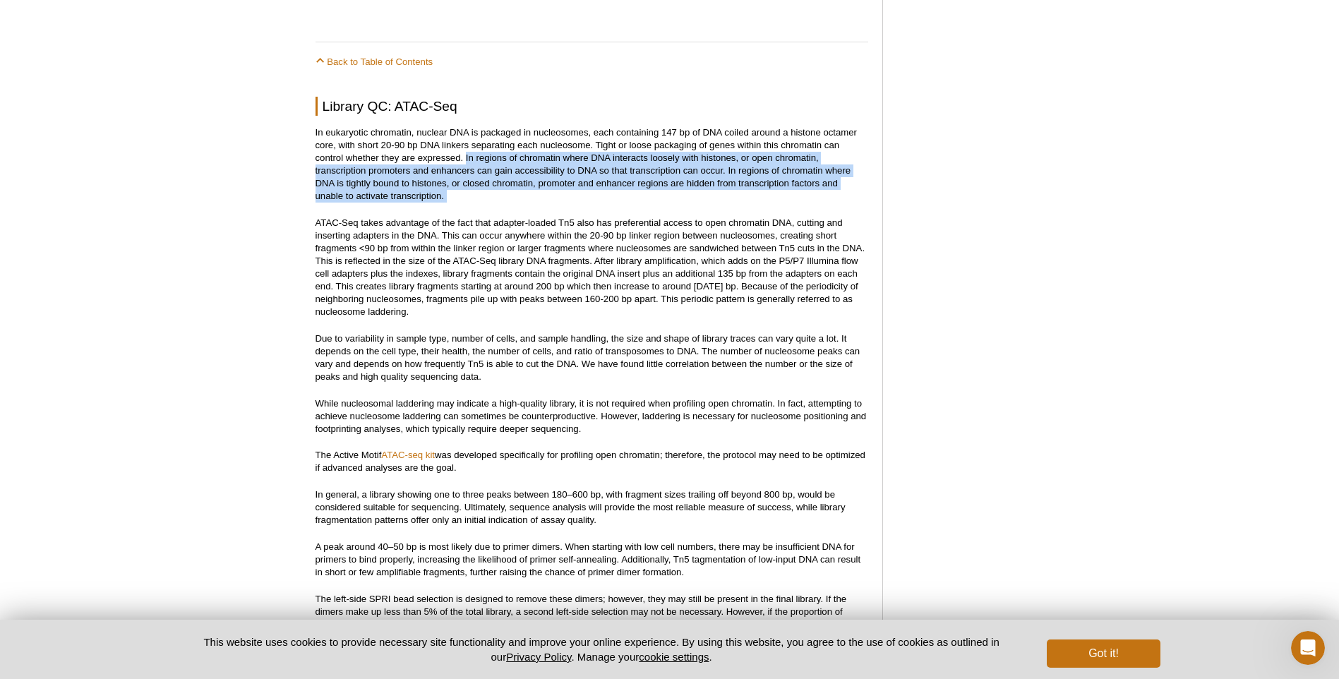
drag, startPoint x: 465, startPoint y: 144, endPoint x: 488, endPoint y: 187, distance: 48.6
click at [488, 187] on p "In eukaryotic chromatin, nuclear DNA is packaged in nucleosomes, each containin…" at bounding box center [592, 164] width 553 height 76
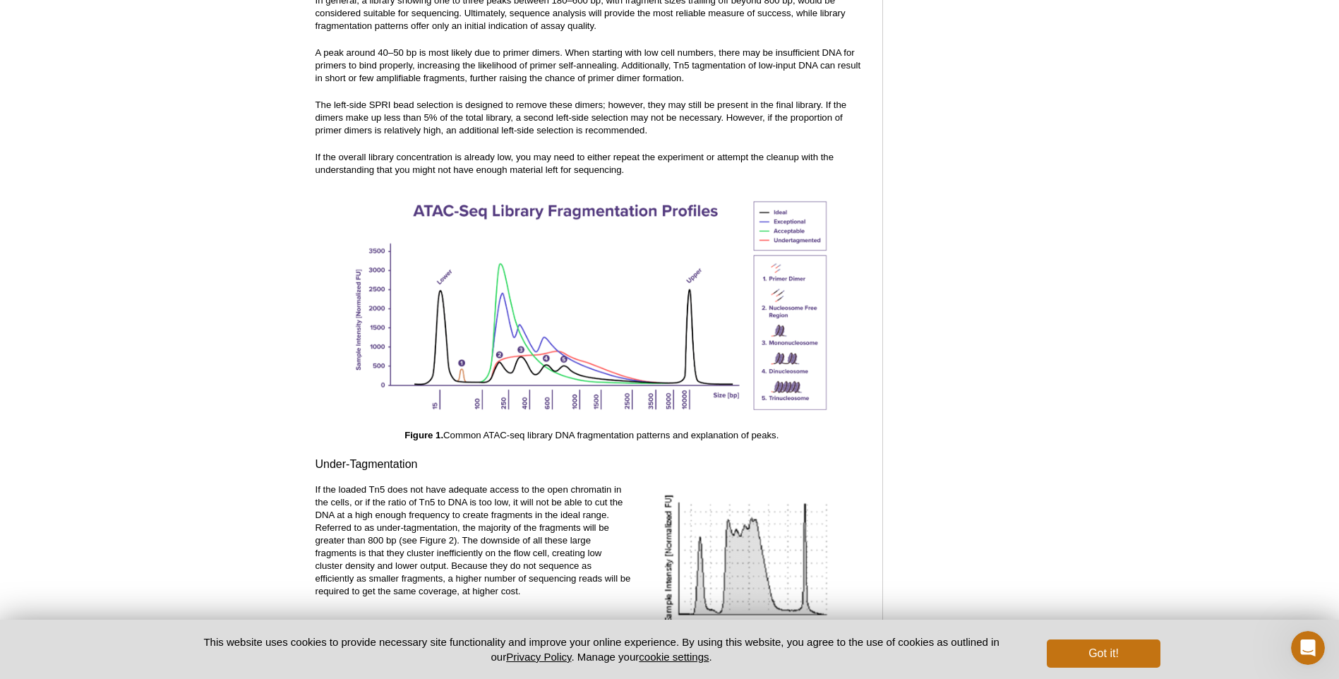
scroll to position [2192, 0]
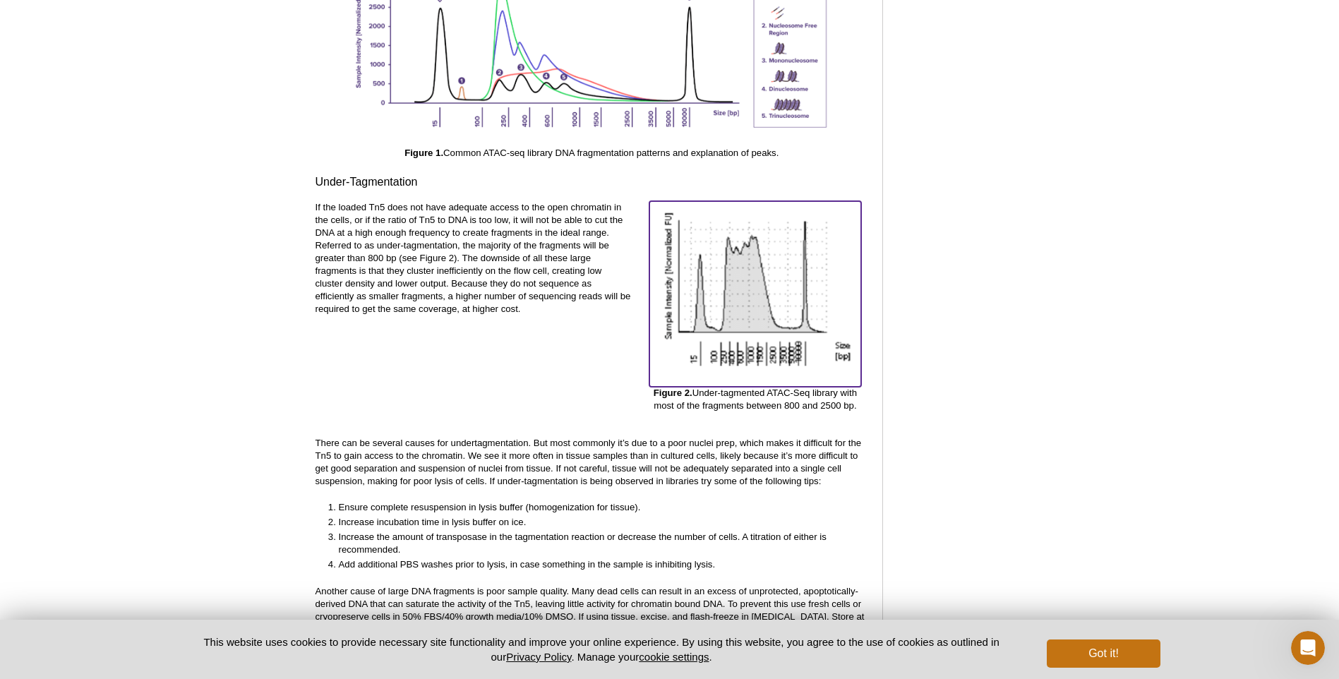
click at [760, 310] on img at bounding box center [756, 285] width 212 height 168
